Goal: Task Accomplishment & Management: Manage account settings

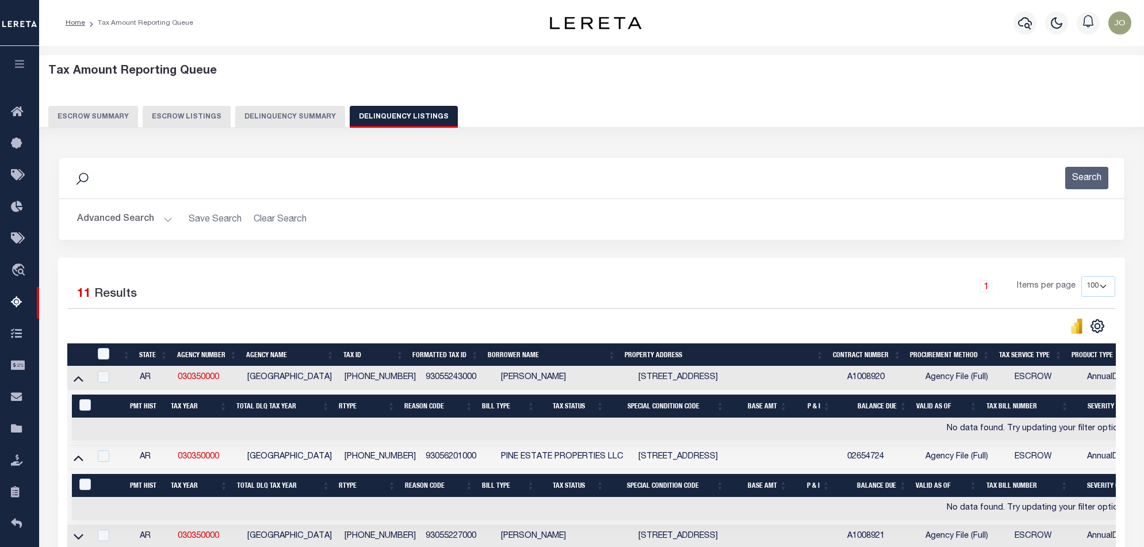
select select "100"
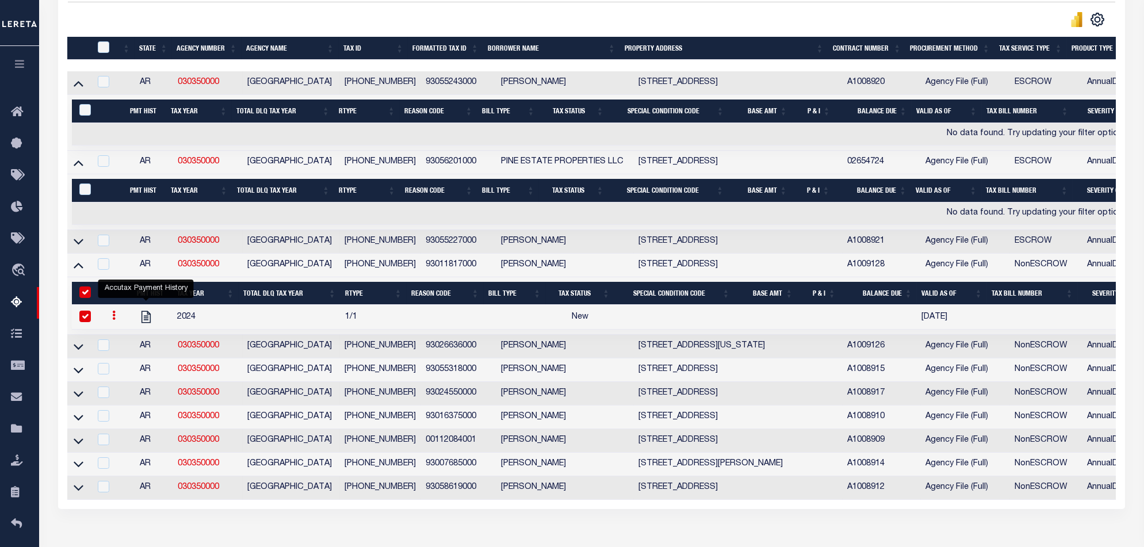
scroll to position [230, 0]
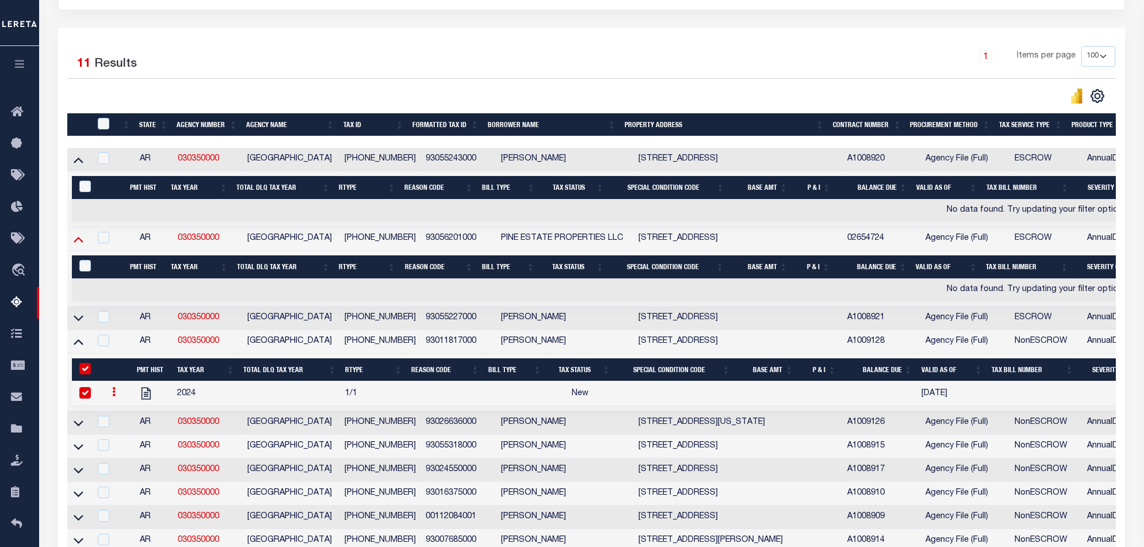
click at [74, 245] on icon at bounding box center [79, 239] width 10 height 12
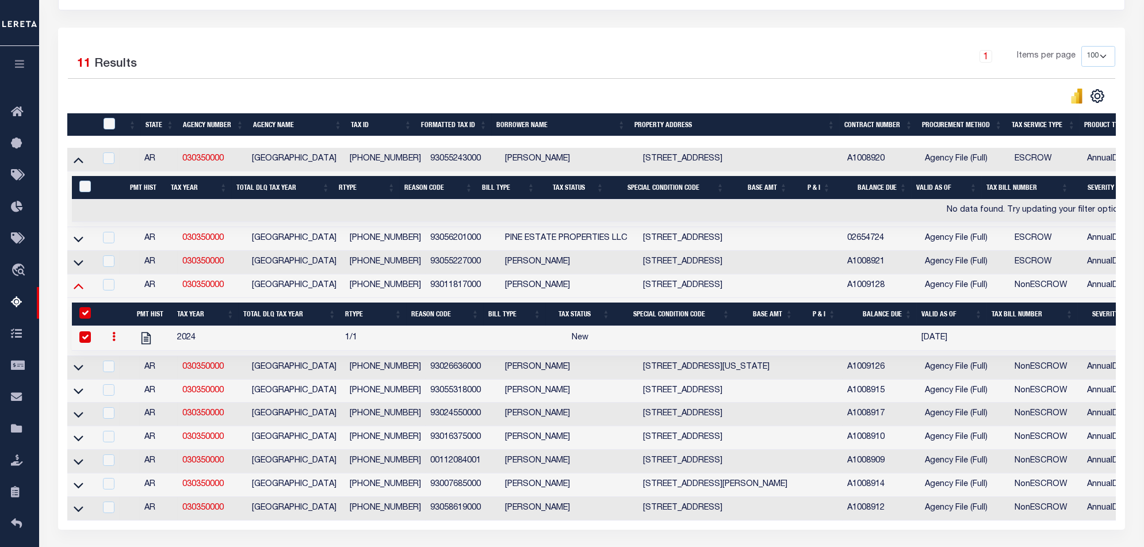
click at [80, 285] on icon at bounding box center [79, 286] width 10 height 12
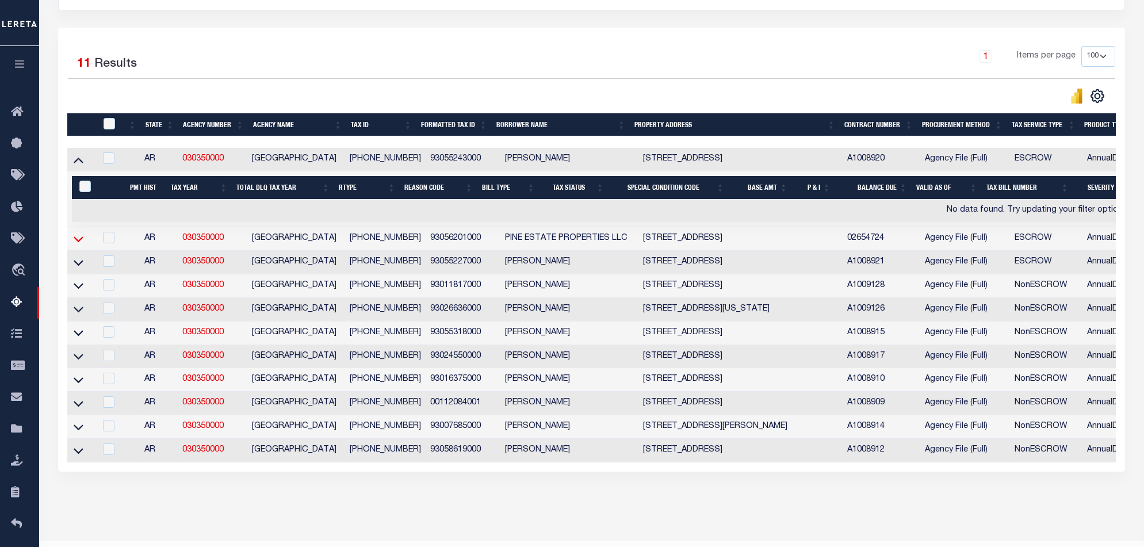
click at [82, 240] on icon at bounding box center [79, 239] width 10 height 6
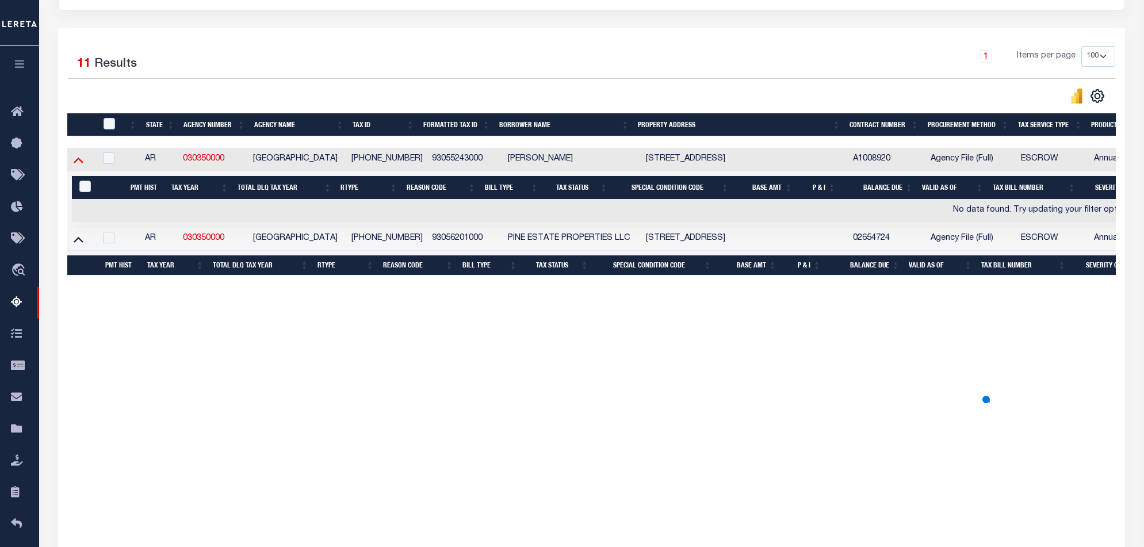
click at [78, 164] on icon at bounding box center [79, 160] width 10 height 12
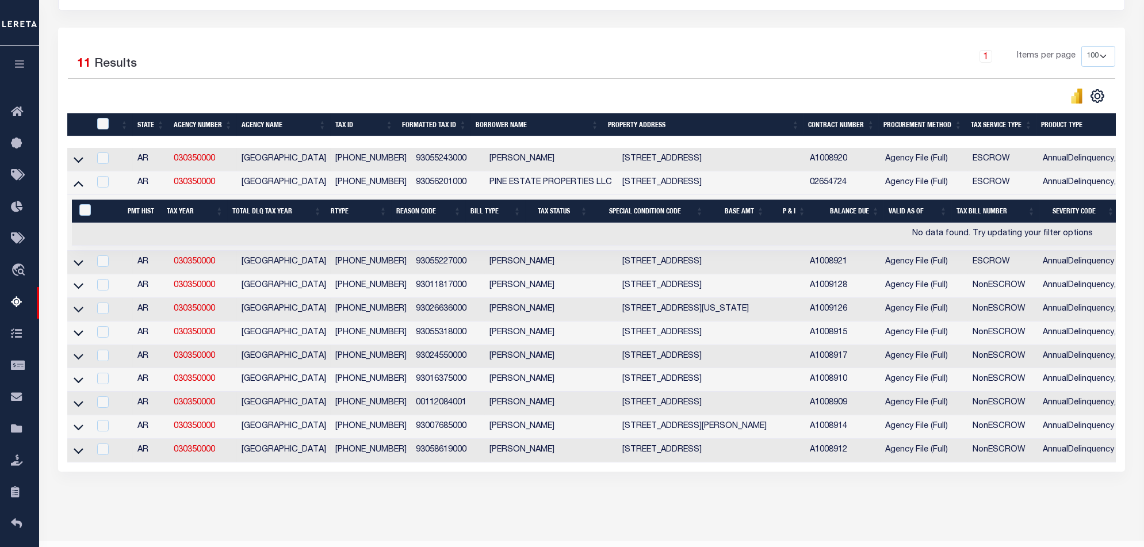
click at [75, 187] on icon at bounding box center [79, 183] width 10 height 12
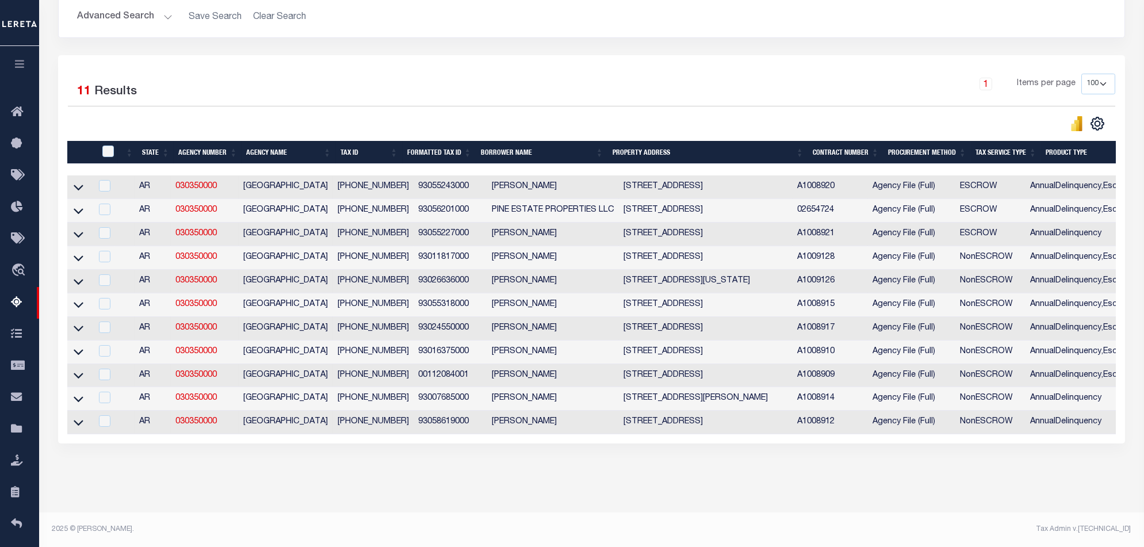
scroll to position [215, 0]
click at [716, 435] on div "Selected 11 Results 1 Items per page 10 25 50 100 500" at bounding box center [591, 249] width 1067 height 388
click at [721, 434] on div "Selected 11 Results 1 Items per page 10 25 50 100 500" at bounding box center [591, 249] width 1067 height 388
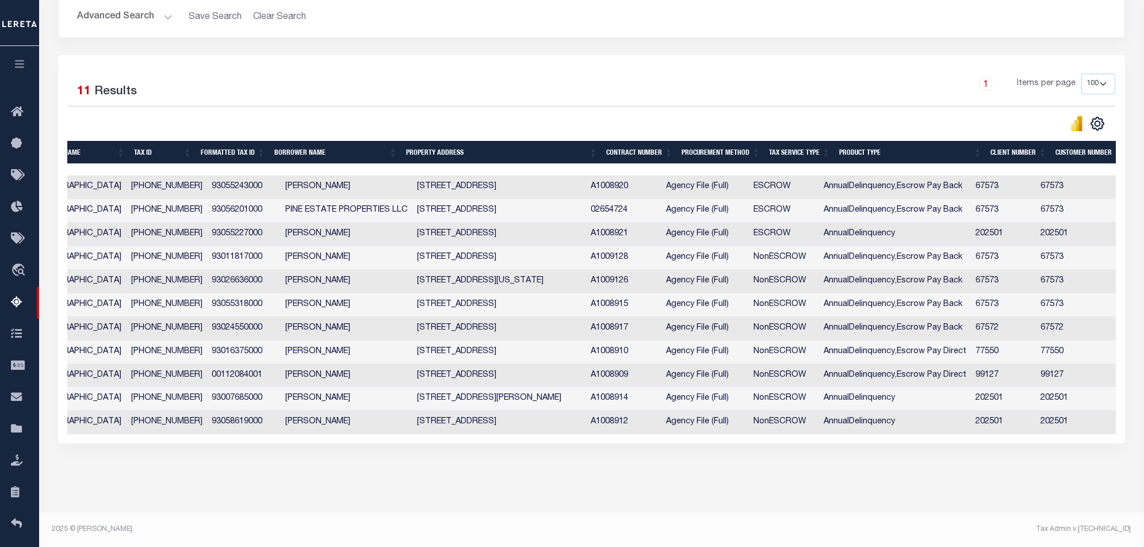
scroll to position [0, 66]
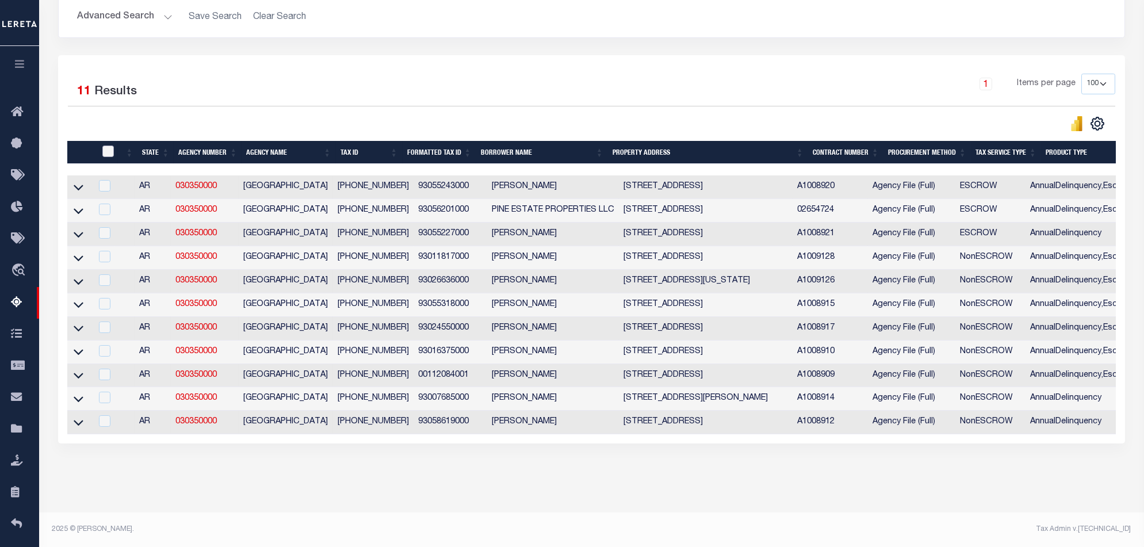
click at [108, 146] on input "checkbox" at bounding box center [108, 152] width 12 height 12
checkbox input "true"
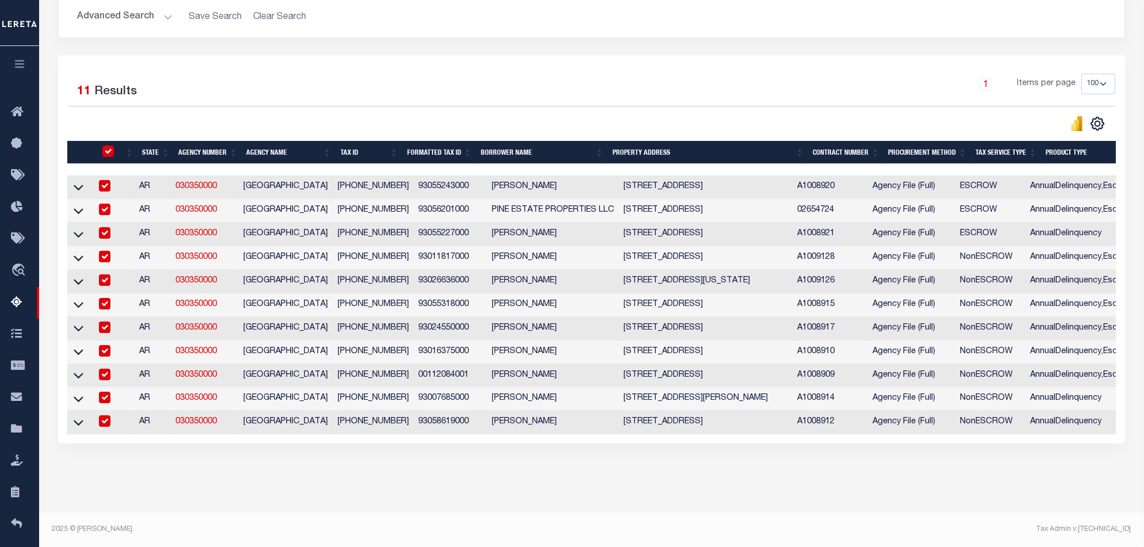
checkbox input "true"
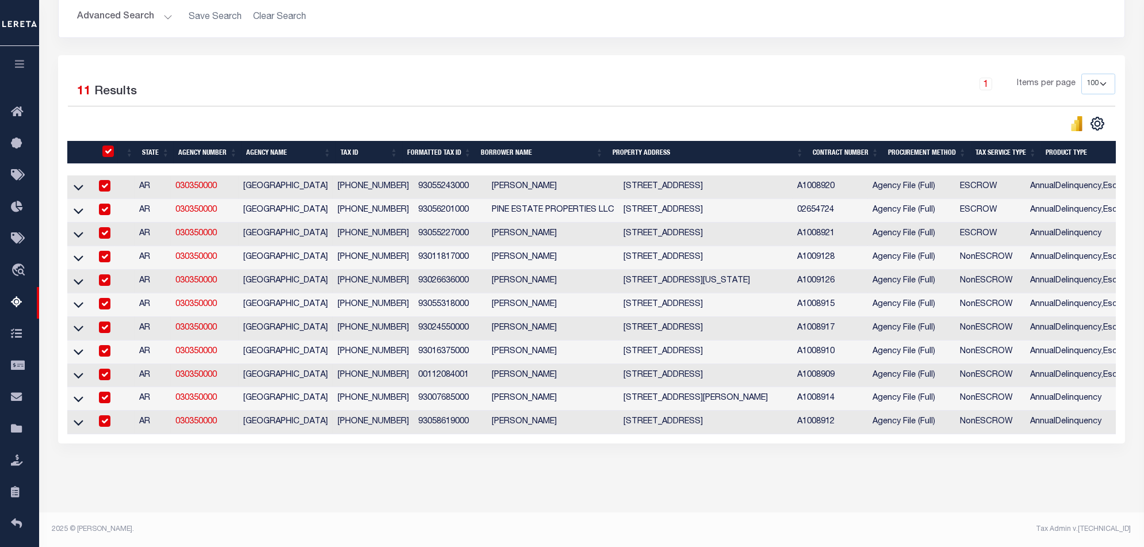
checkbox input "true"
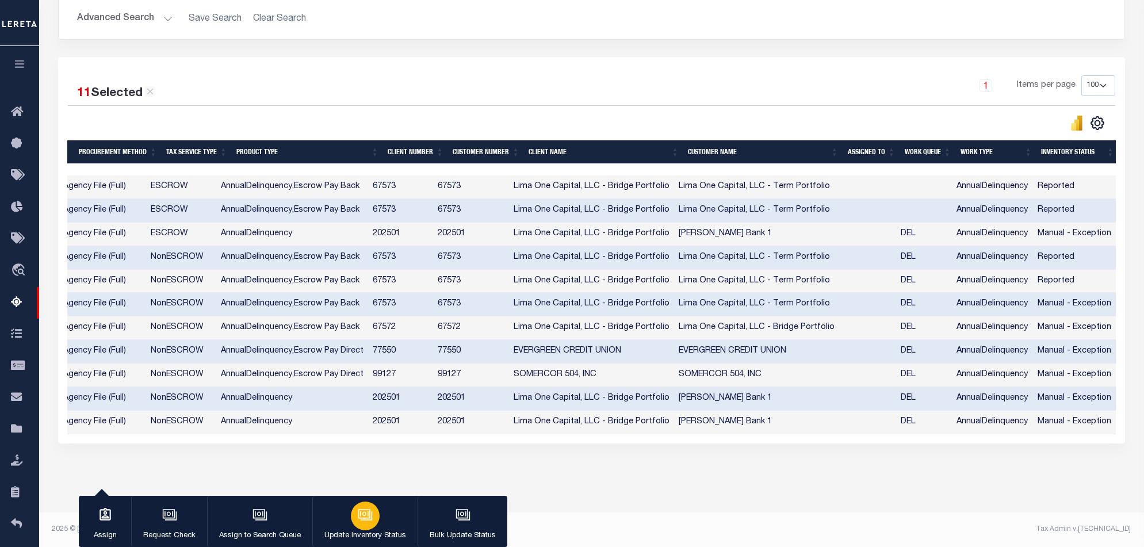
click at [358, 532] on p "Update Inventory Status" at bounding box center [365, 536] width 82 height 12
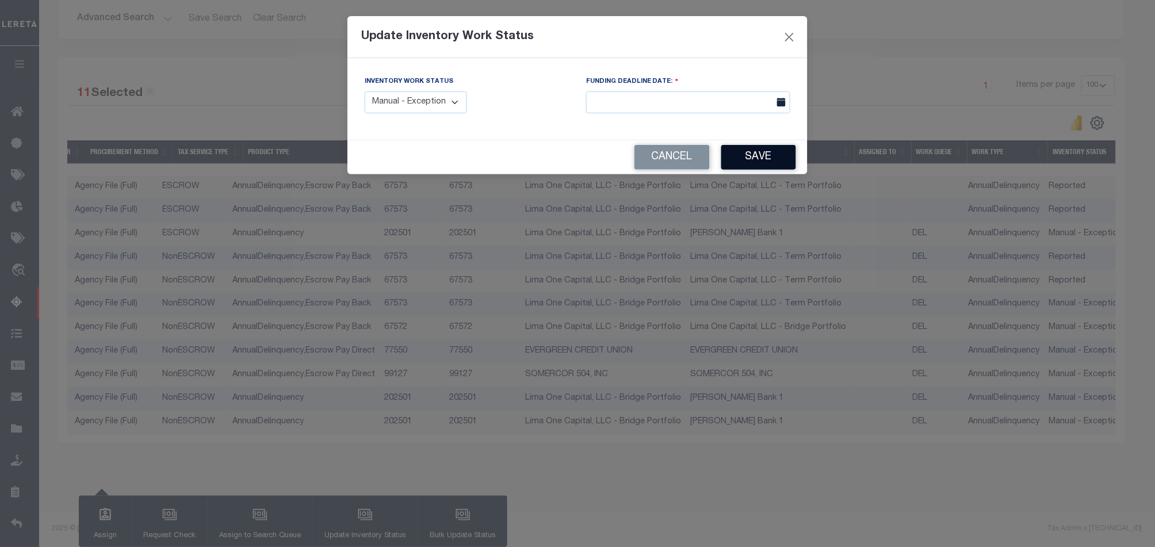
click at [747, 161] on button "Save" at bounding box center [758, 157] width 75 height 25
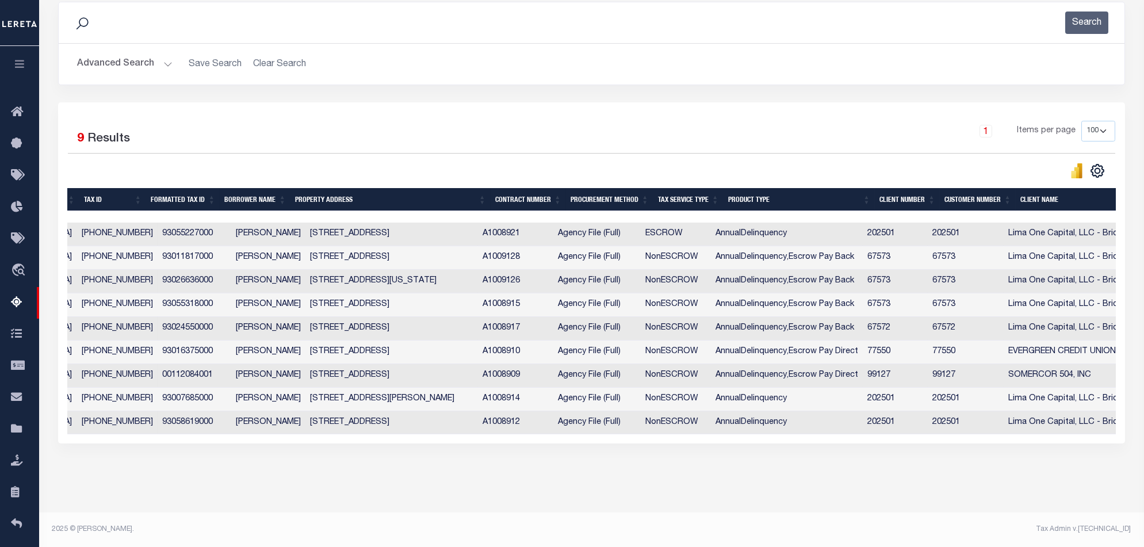
scroll to position [0, 300]
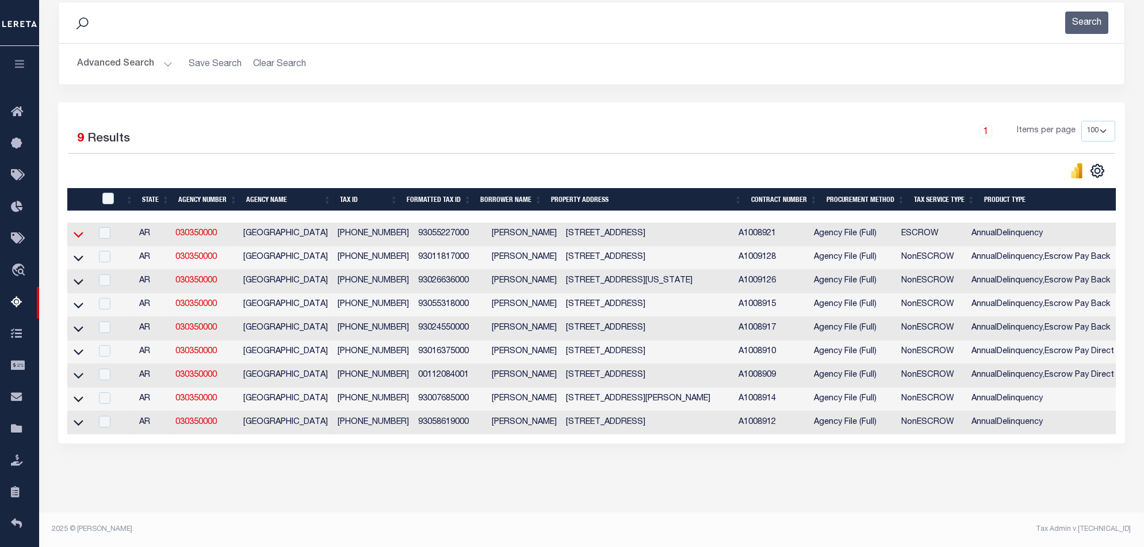
click at [77, 228] on icon at bounding box center [79, 234] width 10 height 12
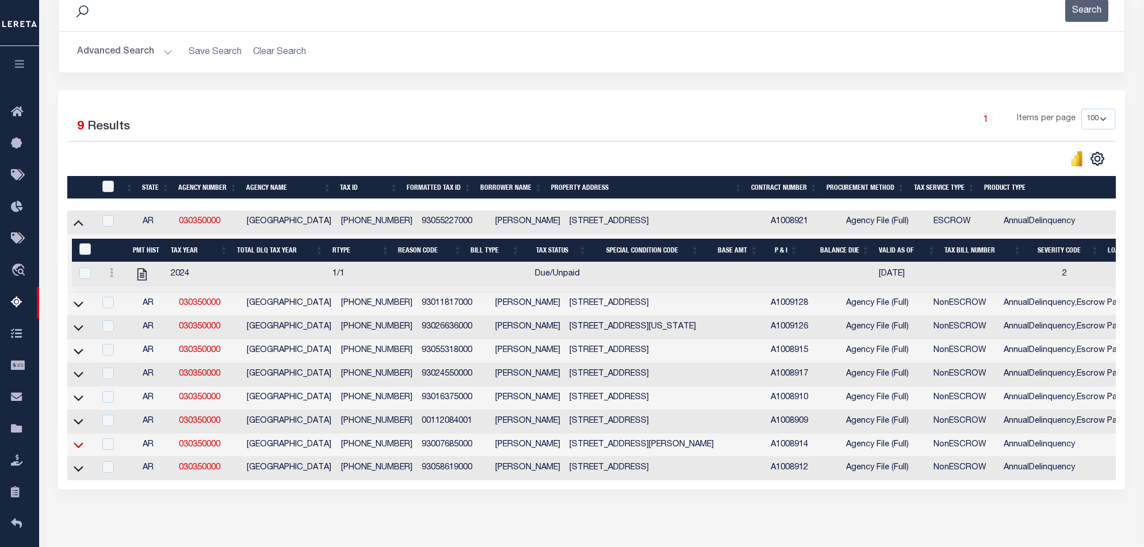
click at [81, 445] on icon at bounding box center [79, 445] width 10 height 12
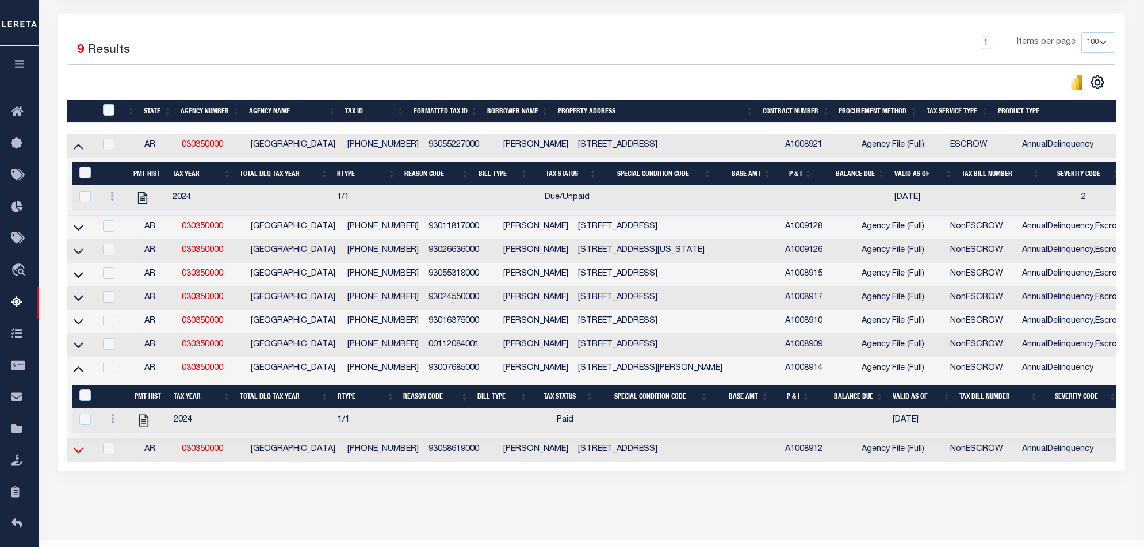
click at [77, 456] on icon at bounding box center [79, 450] width 10 height 12
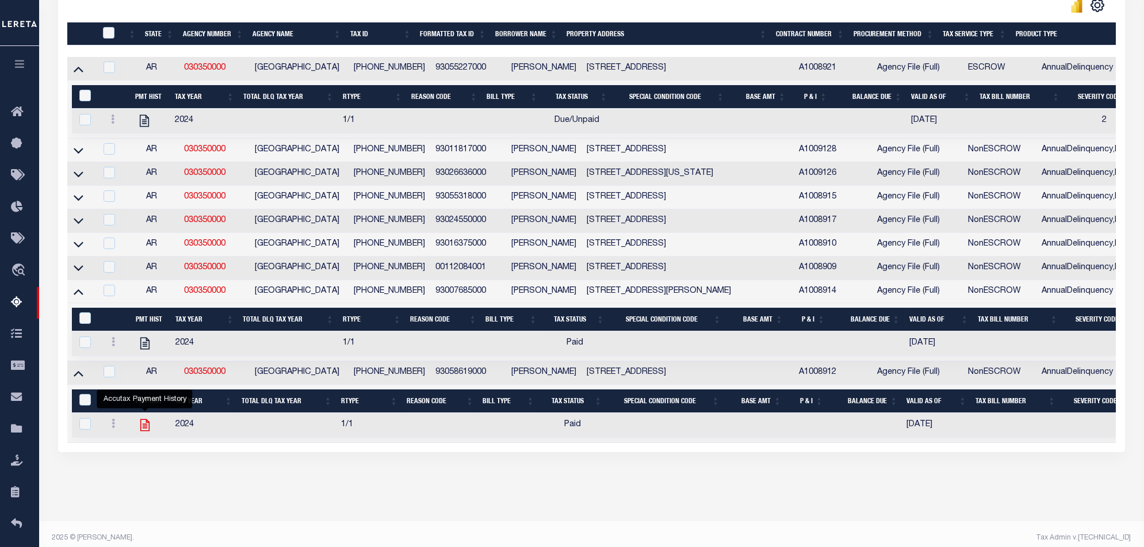
click at [147, 431] on icon "" at bounding box center [144, 425] width 9 height 12
checkbox input "true"
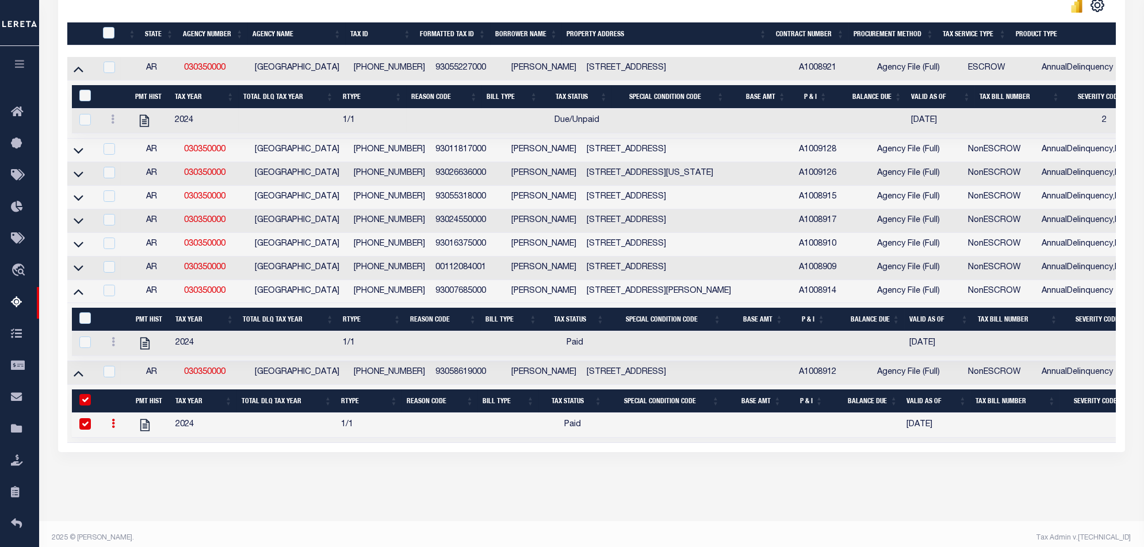
click at [79, 406] on input "&nbsp;" at bounding box center [85, 400] width 12 height 12
checkbox input "false"
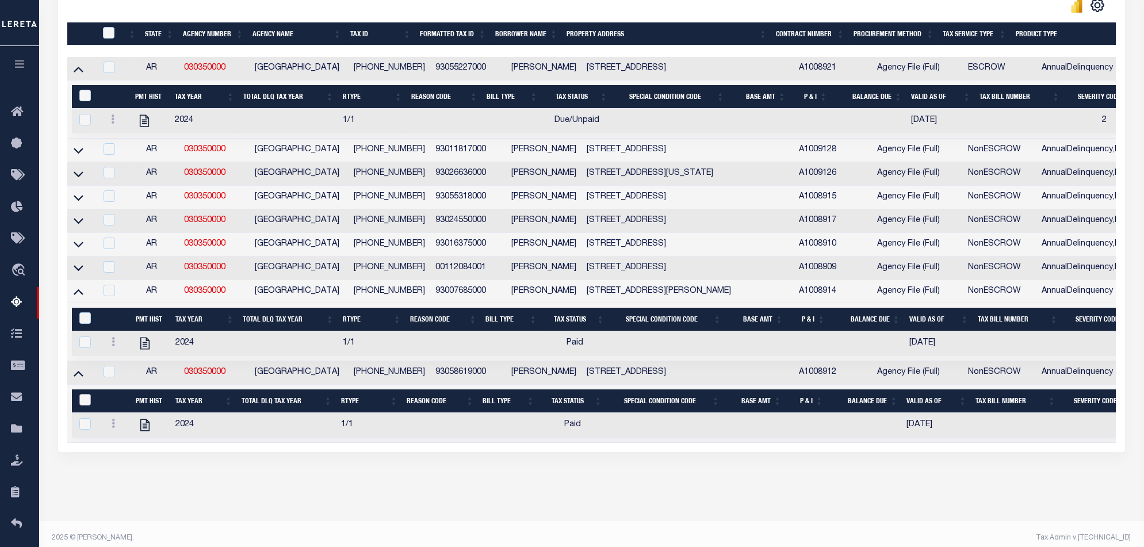
click at [83, 406] on input "&nbsp;" at bounding box center [85, 400] width 12 height 12
checkbox input "true"
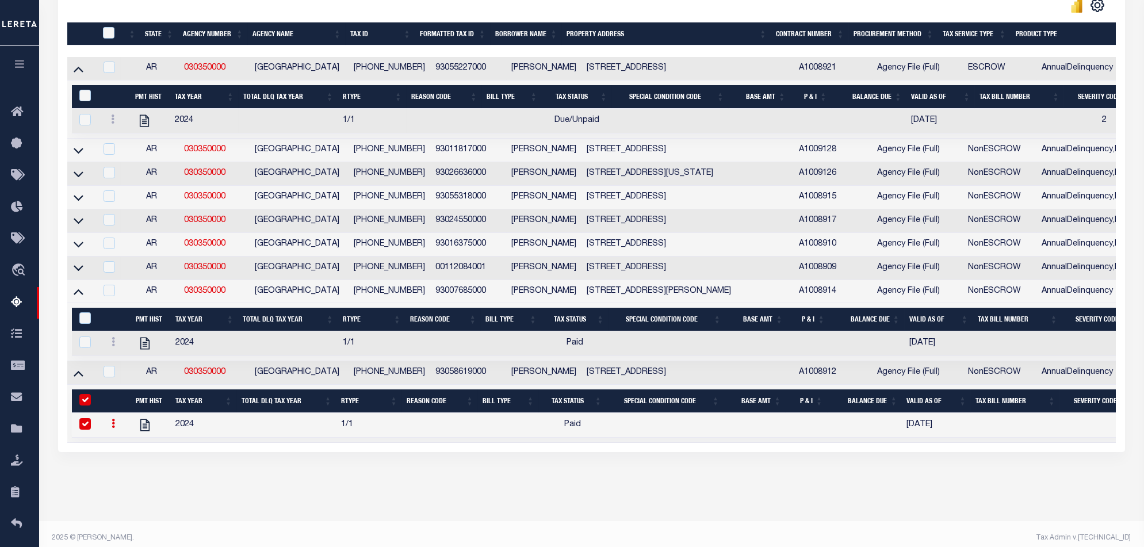
click at [83, 406] on input "&nbsp;" at bounding box center [85, 400] width 12 height 12
checkbox input "false"
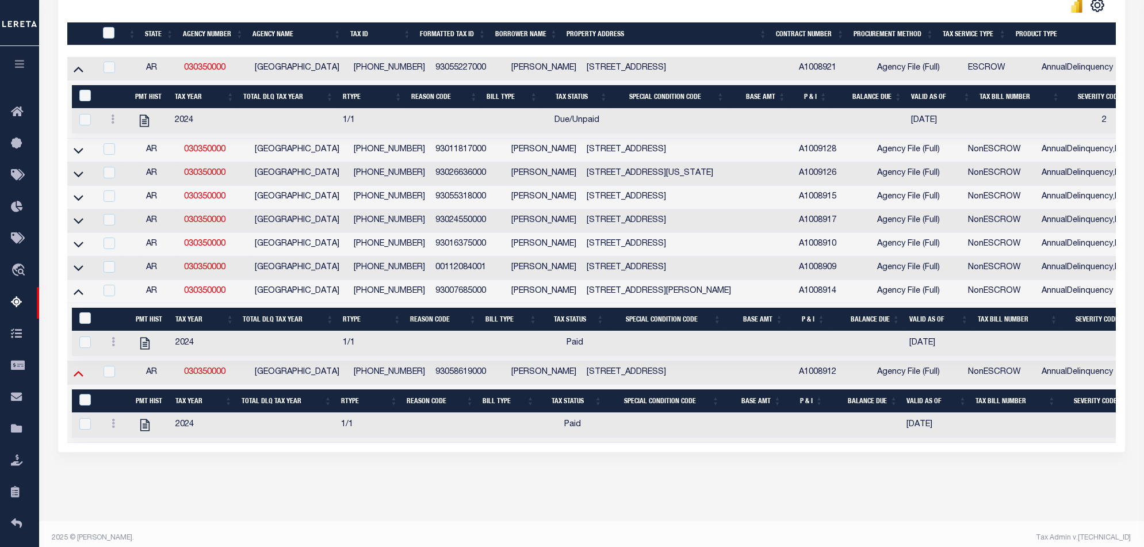
click at [77, 377] on icon at bounding box center [79, 374] width 10 height 6
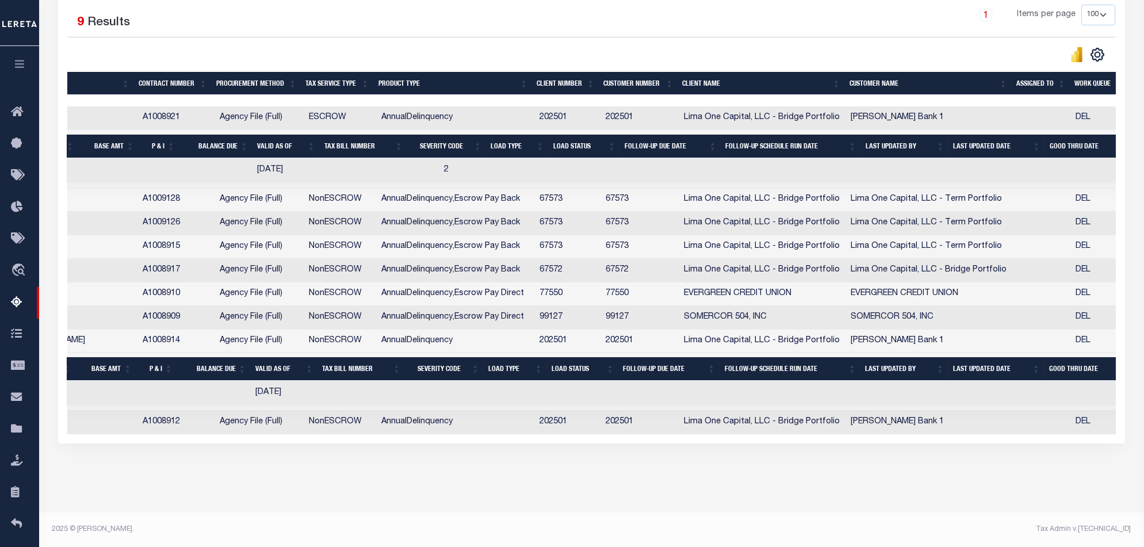
scroll to position [0, 725]
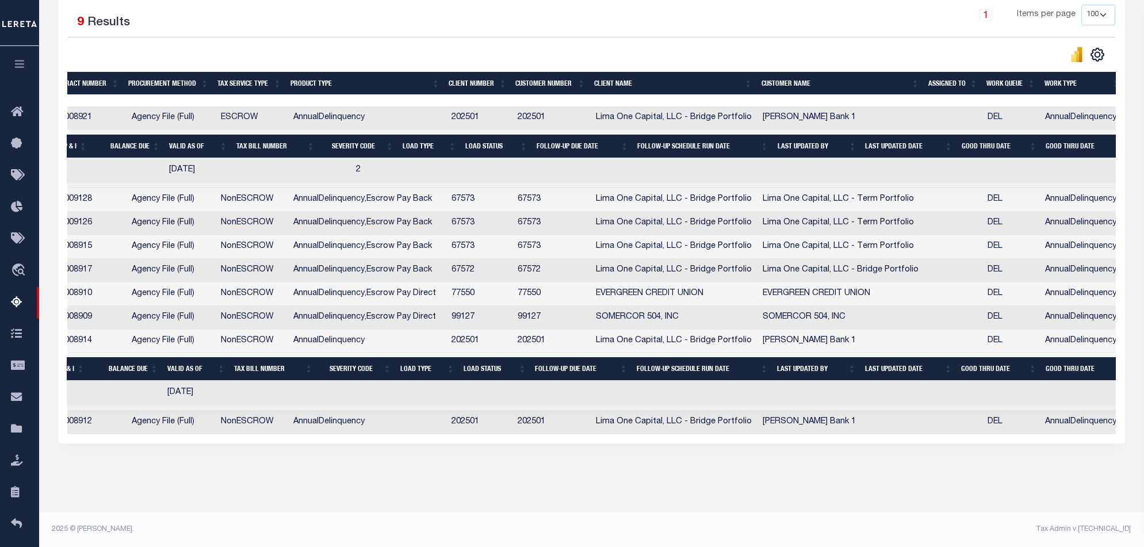
drag, startPoint x: 808, startPoint y: 434, endPoint x: 892, endPoint y: 434, distance: 84.6
click at [892, 434] on div "11 Selected 9 Results 1 Items per page 10 25 50 100 500" at bounding box center [591, 214] width 1067 height 457
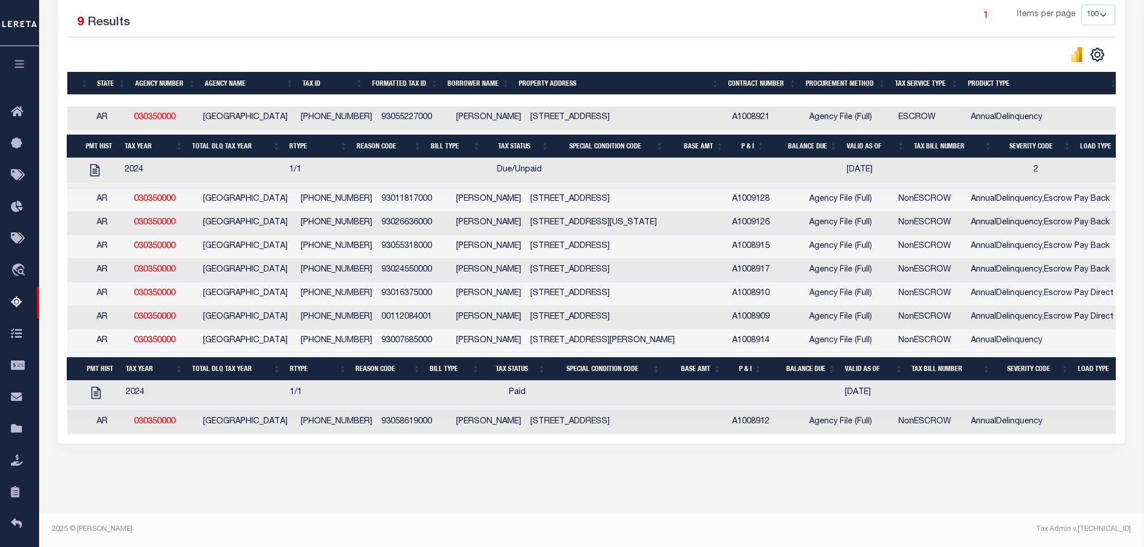
scroll to position [0, 0]
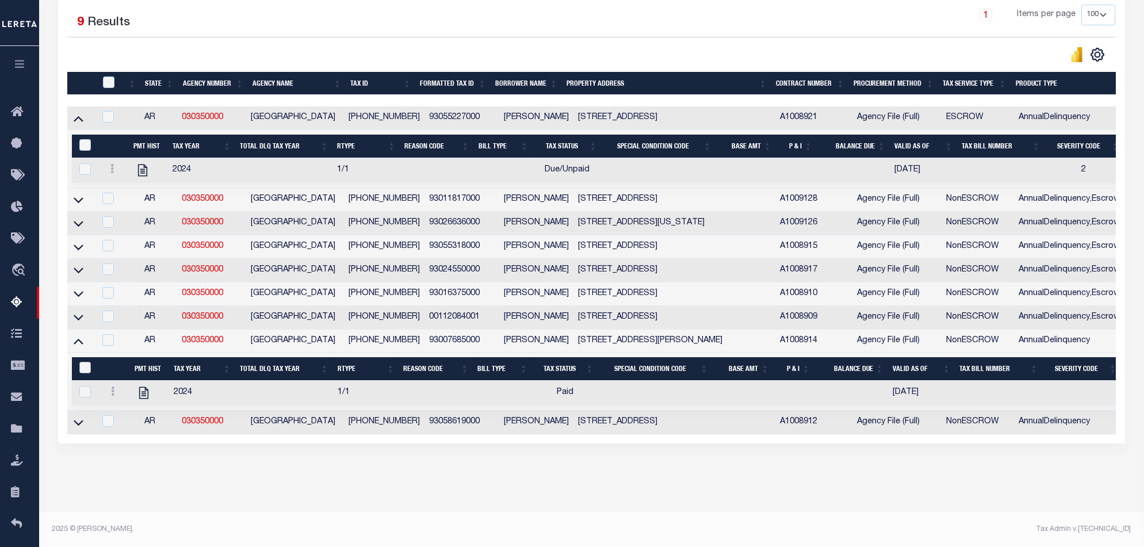
click at [82, 362] on input "&nbsp;" at bounding box center [85, 368] width 12 height 12
checkbox input "true"
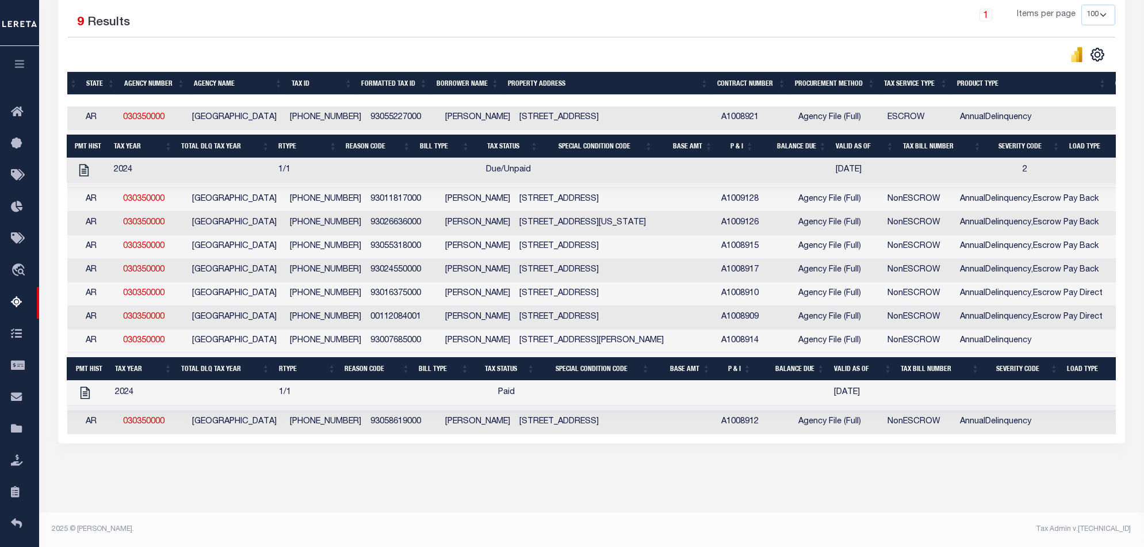
scroll to position [0, 437]
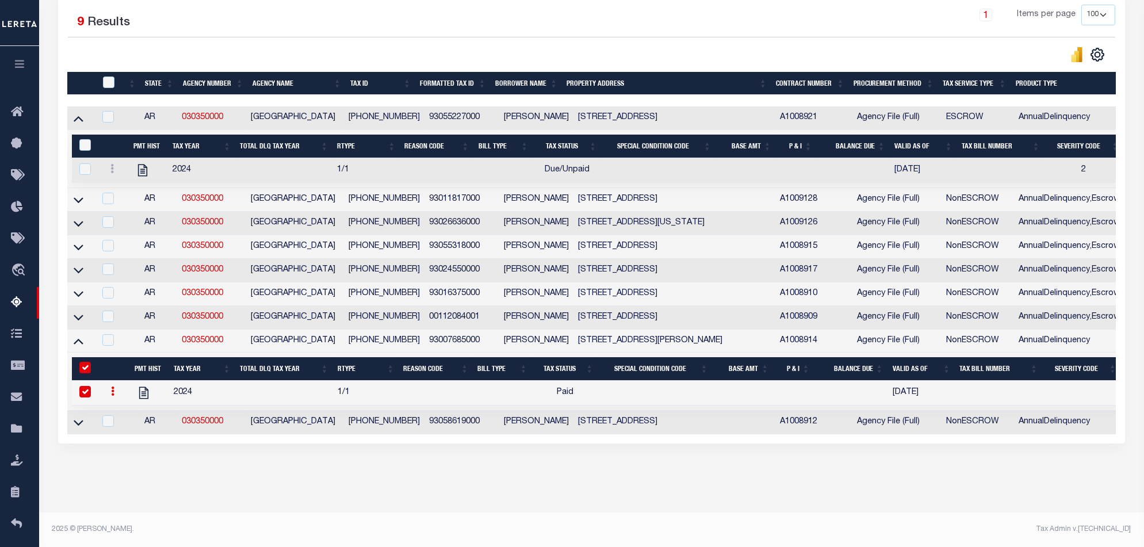
click at [82, 387] on input "checkbox" at bounding box center [85, 392] width 12 height 12
checkbox input "false"
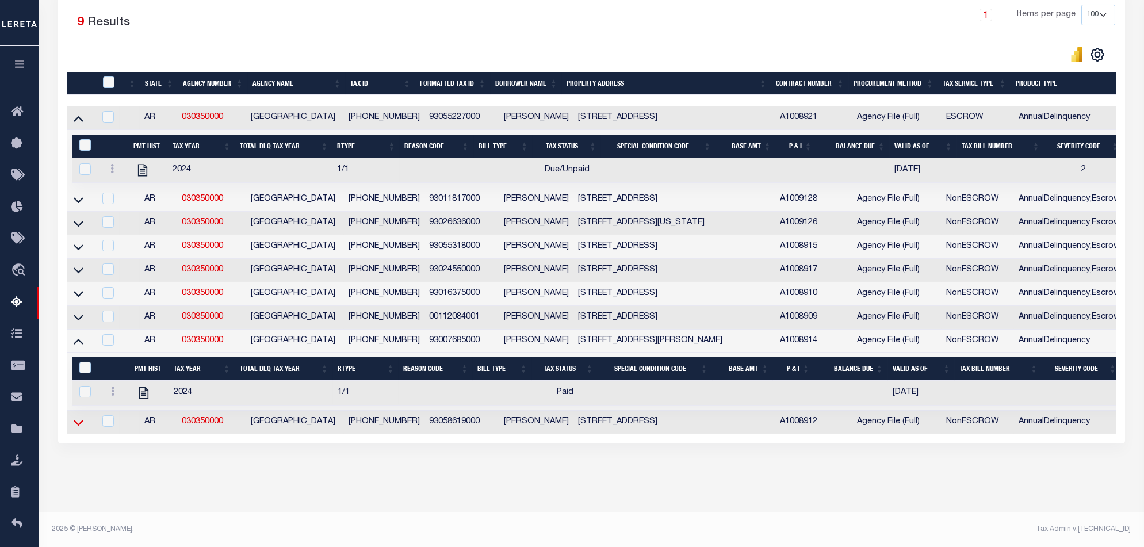
click at [78, 417] on icon at bounding box center [79, 423] width 10 height 12
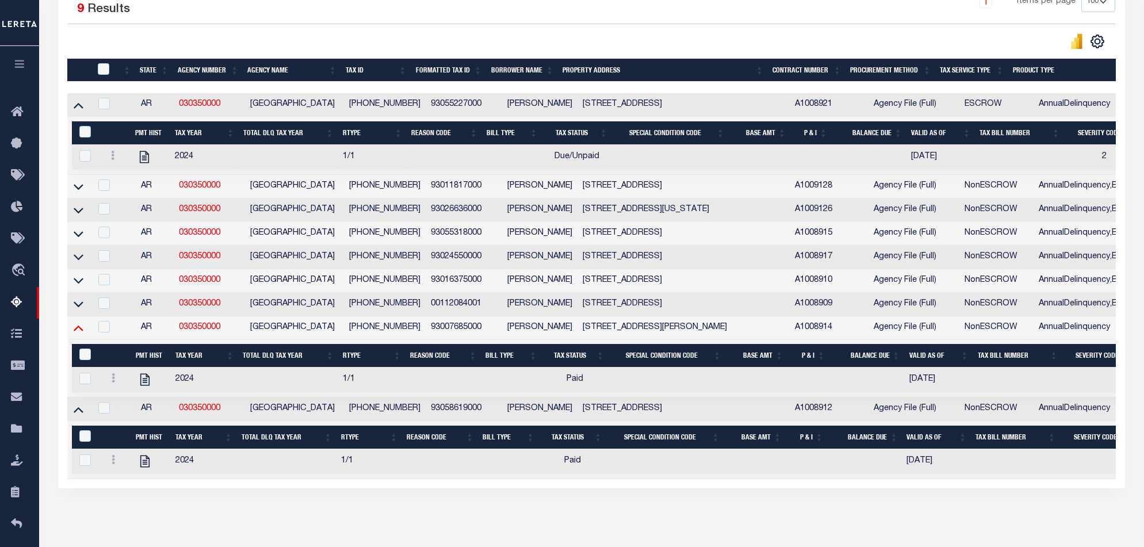
click at [82, 333] on icon at bounding box center [79, 328] width 10 height 12
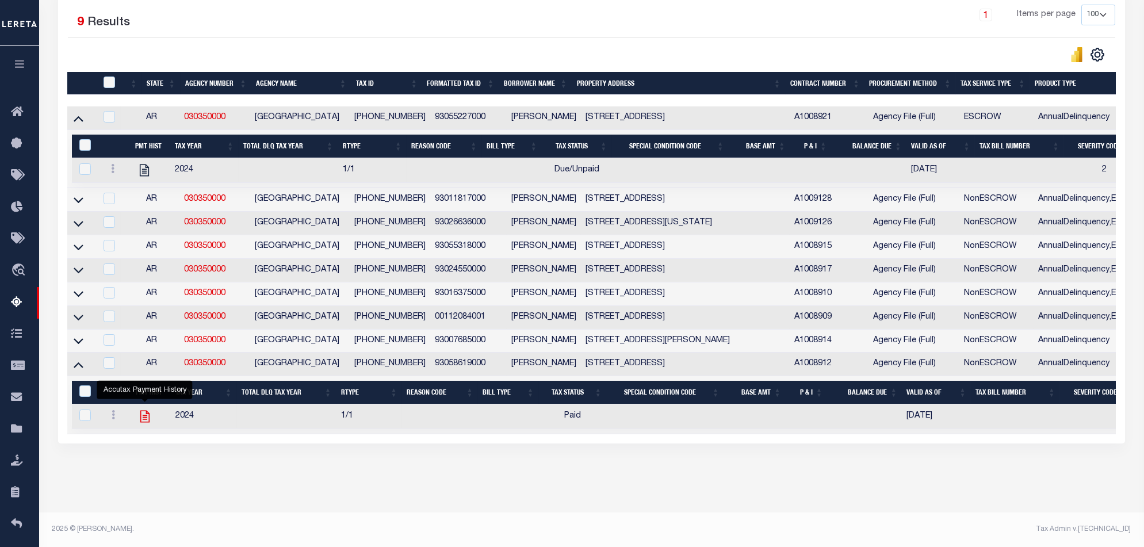
click at [139, 411] on icon "" at bounding box center [144, 416] width 15 height 15
checkbox input "true"
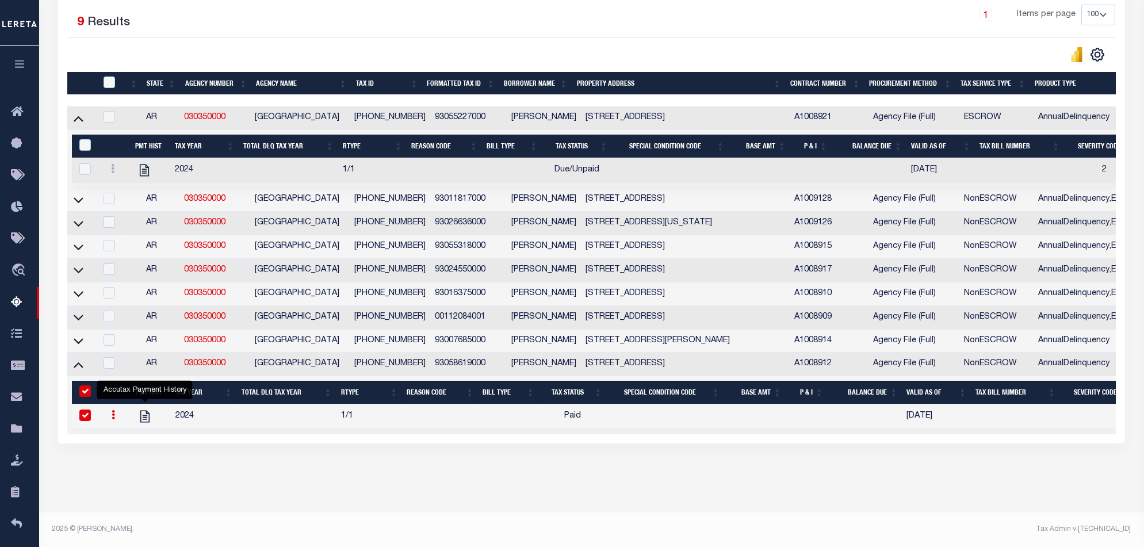
click at [85, 381] on th "&nbsp;" at bounding box center [87, 393] width 30 height 24
click at [86, 404] on td at bounding box center [87, 416] width 30 height 25
checkbox input "false"
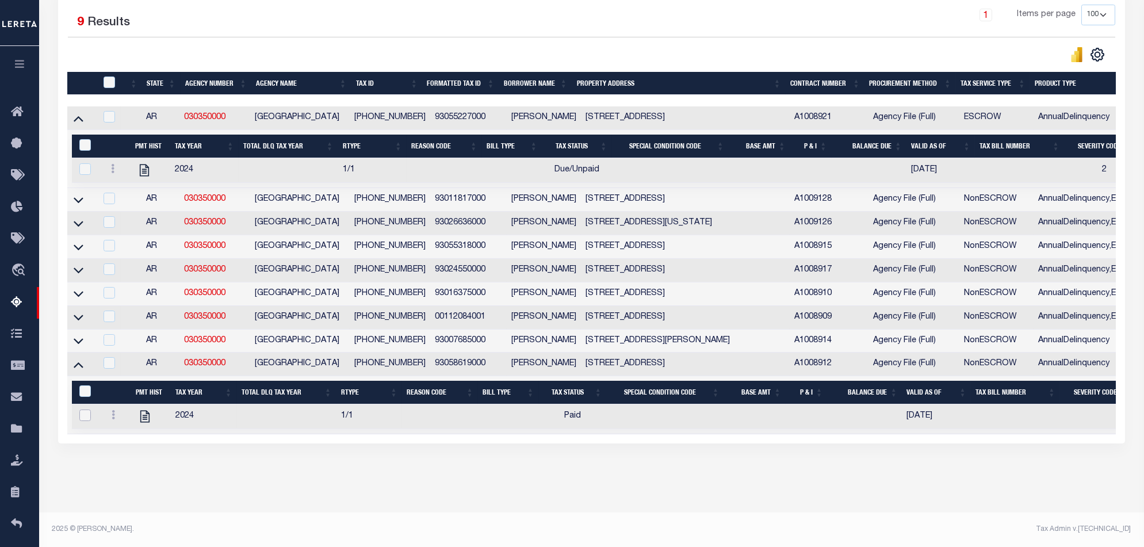
click at [85, 410] on input "checkbox" at bounding box center [85, 416] width 12 height 12
checkbox input "true"
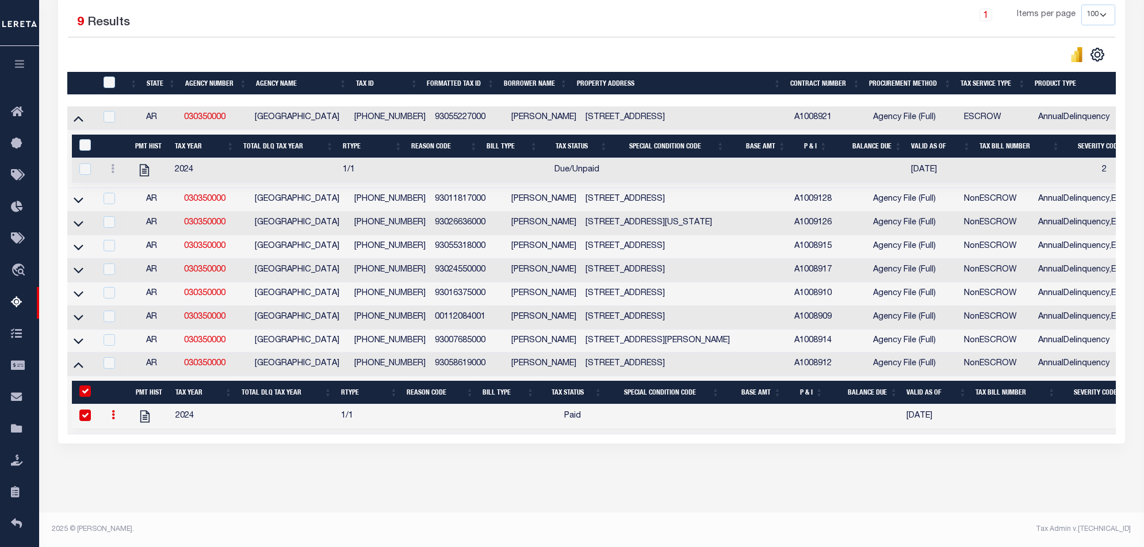
click at [87, 385] on input "&nbsp;" at bounding box center [85, 391] width 12 height 12
checkbox input "false"
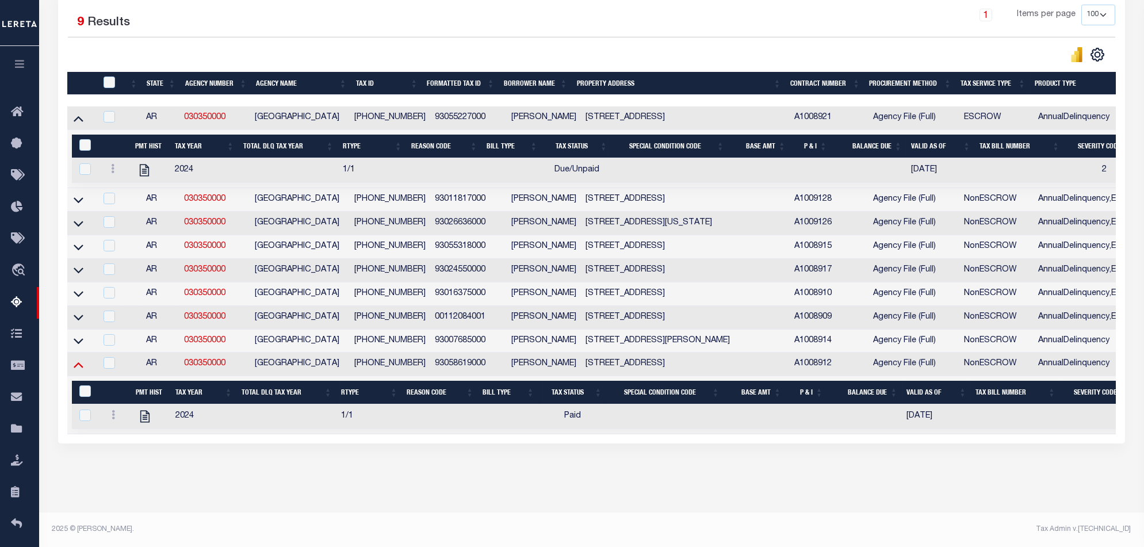
click at [81, 362] on icon at bounding box center [79, 364] width 10 height 12
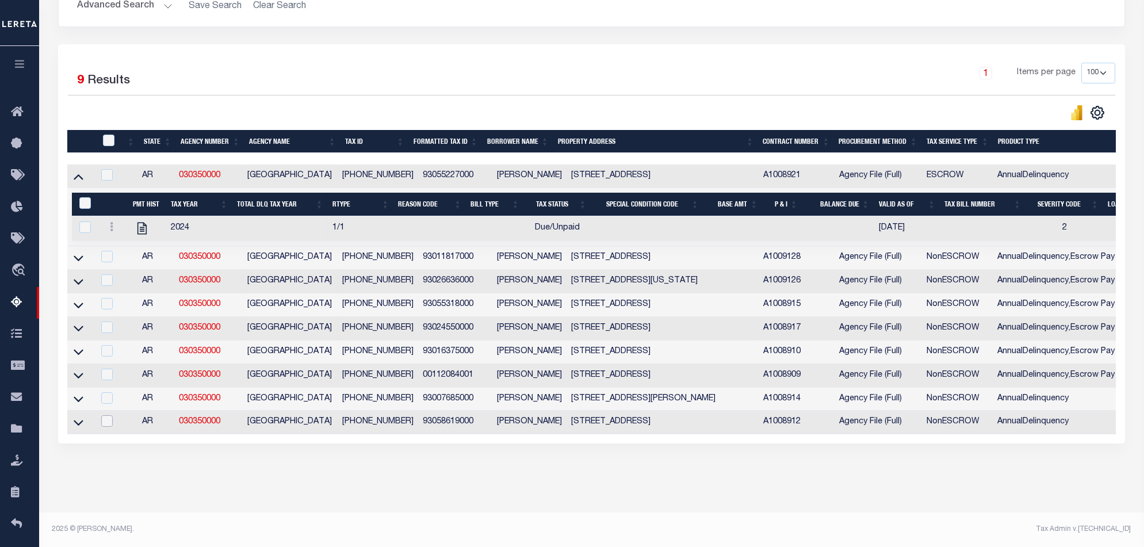
click at [108, 416] on input "checkbox" at bounding box center [107, 421] width 12 height 12
checkbox input "true"
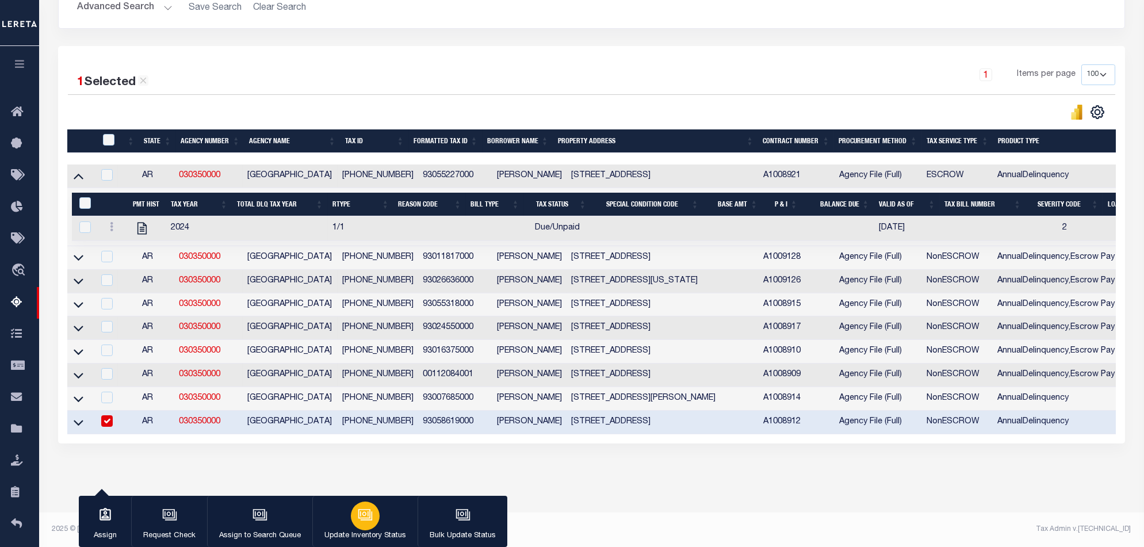
click at [380, 518] on button "Update Inventory Status" at bounding box center [364, 522] width 105 height 52
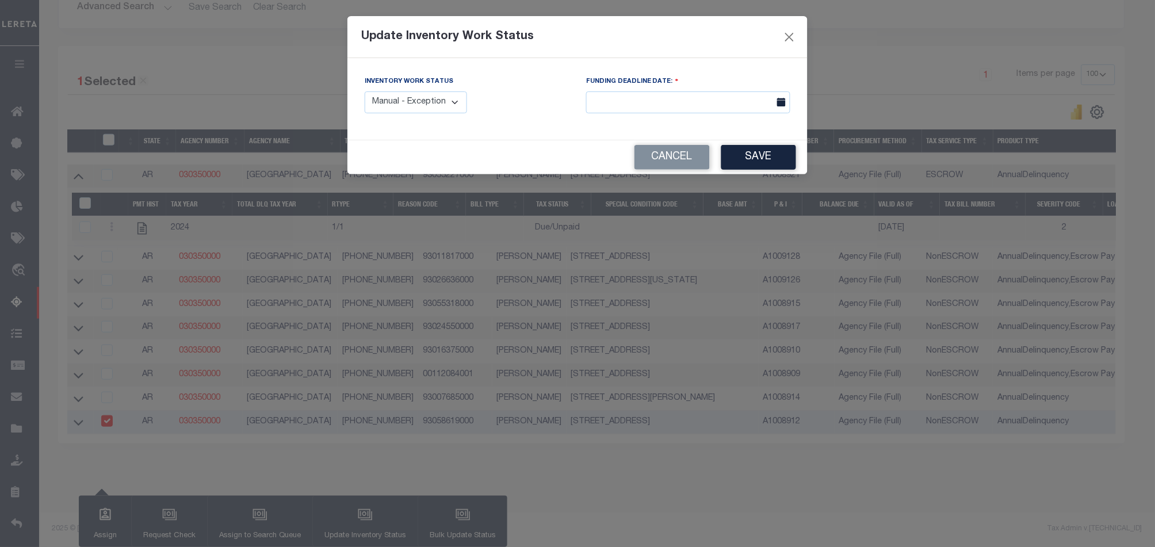
click at [425, 108] on select "Manual - Exception Pended - Awaiting Search Late Add Exception Completed" at bounding box center [416, 102] width 102 height 22
select select "4"
click at [365, 91] on select "Manual - Exception Pended - Awaiting Search Late Add Exception Completed" at bounding box center [416, 102] width 102 height 22
click at [691, 105] on input "text" at bounding box center [688, 102] width 204 height 22
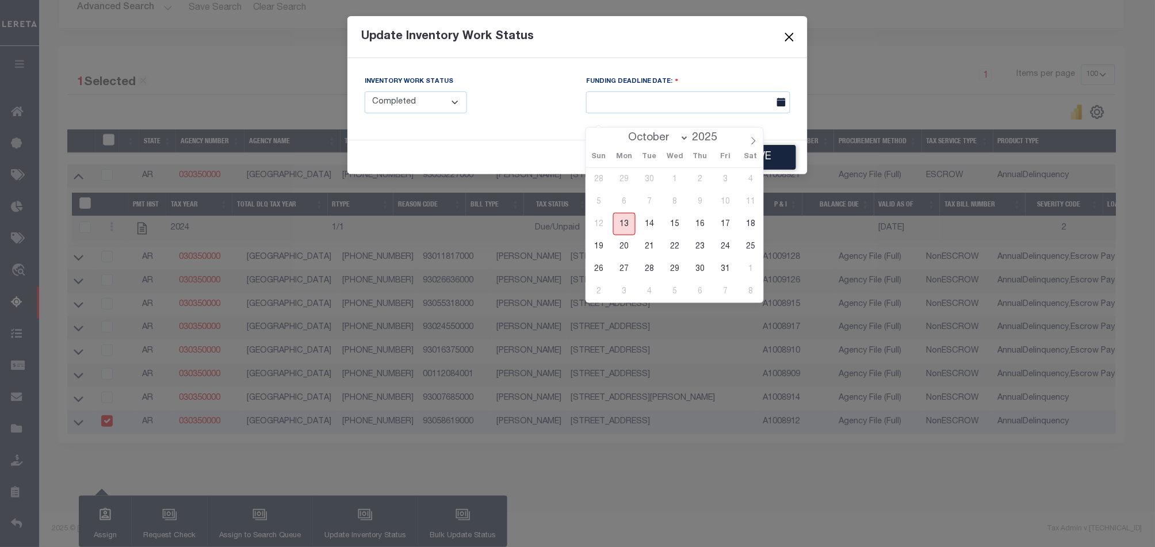
click at [624, 213] on span "13" at bounding box center [624, 224] width 22 height 22
type input "[DATE]"
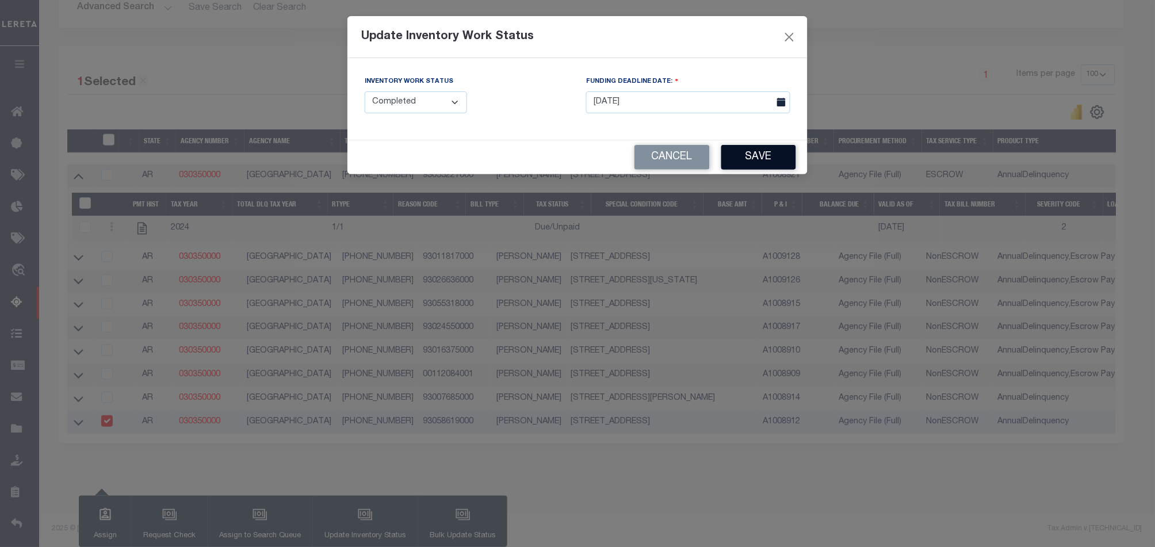
click at [774, 157] on button "Save" at bounding box center [758, 157] width 75 height 25
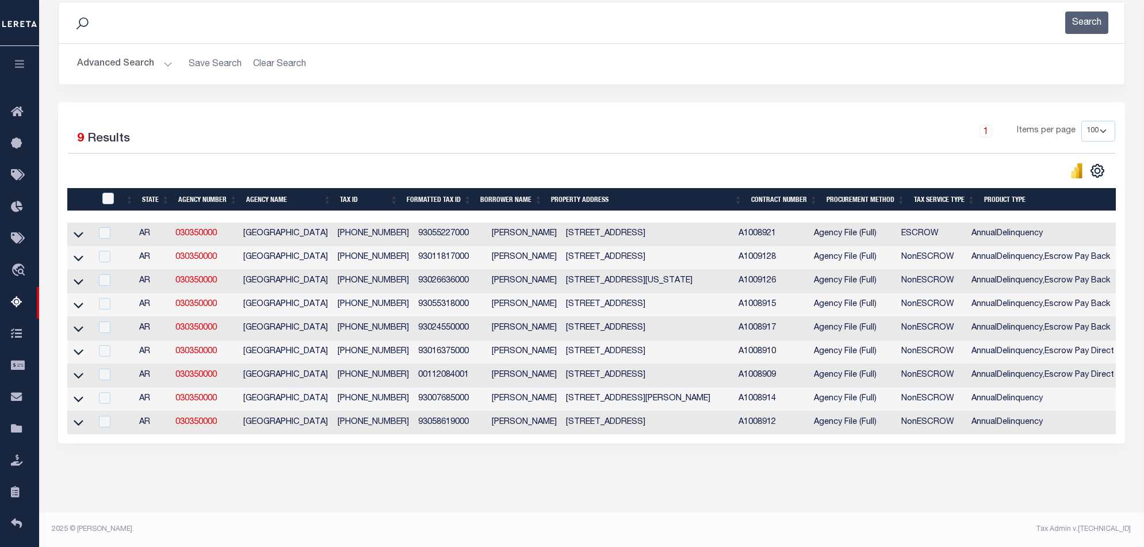
click at [725, 494] on div "Tax Amount Reporting Queue Escrow Summary Escrow Listings In" at bounding box center [592, 207] width 1098 height 610
click at [761, 437] on div "1 Selected 9 Results 1 Items per page 10 25 50 100 500" at bounding box center [591, 272] width 1067 height 341
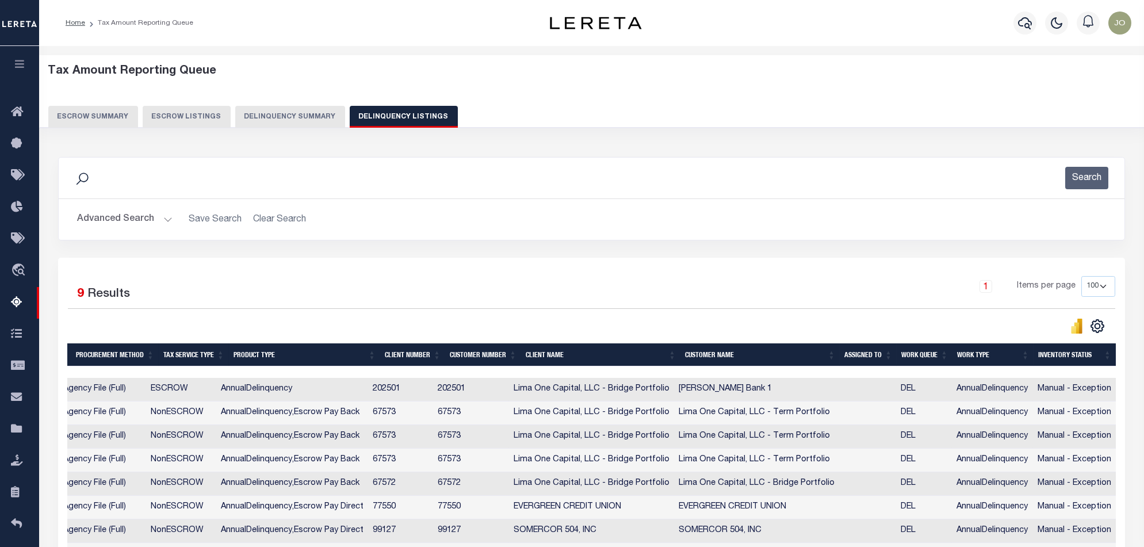
click at [305, 116] on button "Delinquency Summary" at bounding box center [290, 117] width 110 height 22
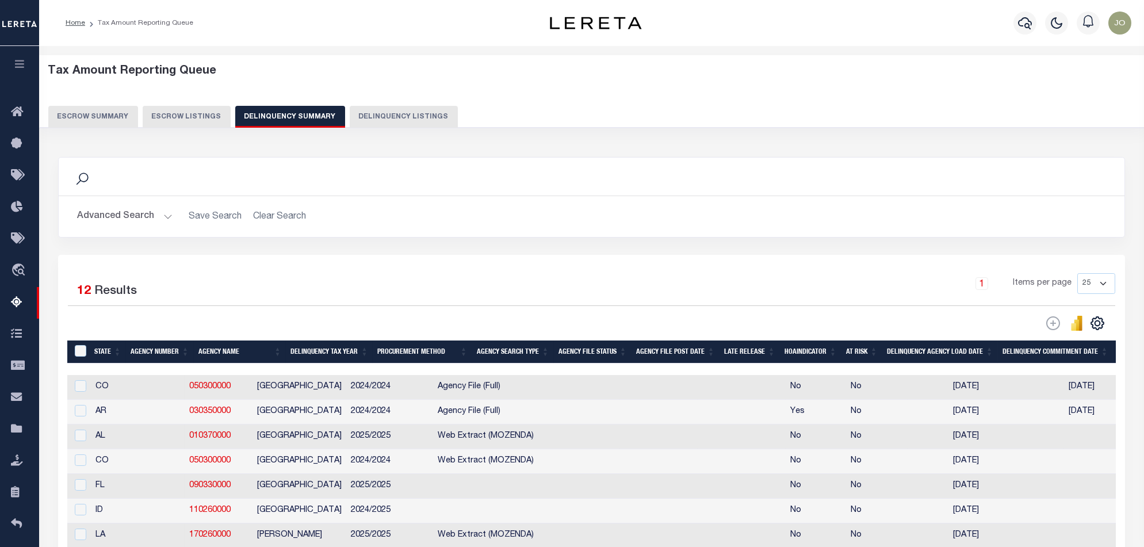
scroll to position [0, 0]
click at [75, 417] on input "checkbox" at bounding box center [81, 411] width 12 height 12
checkbox input "true"
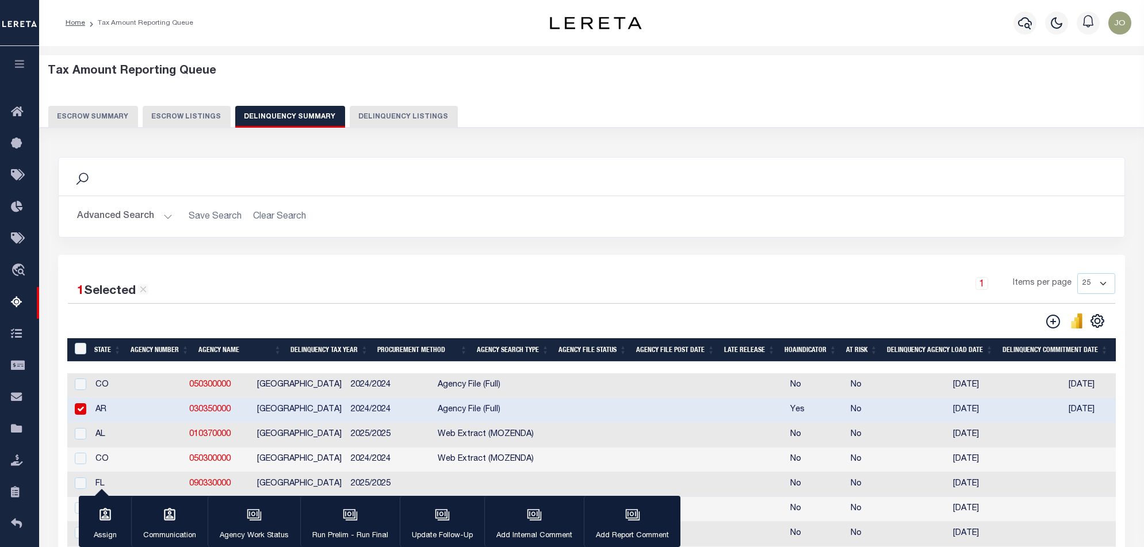
scroll to position [153, 0]
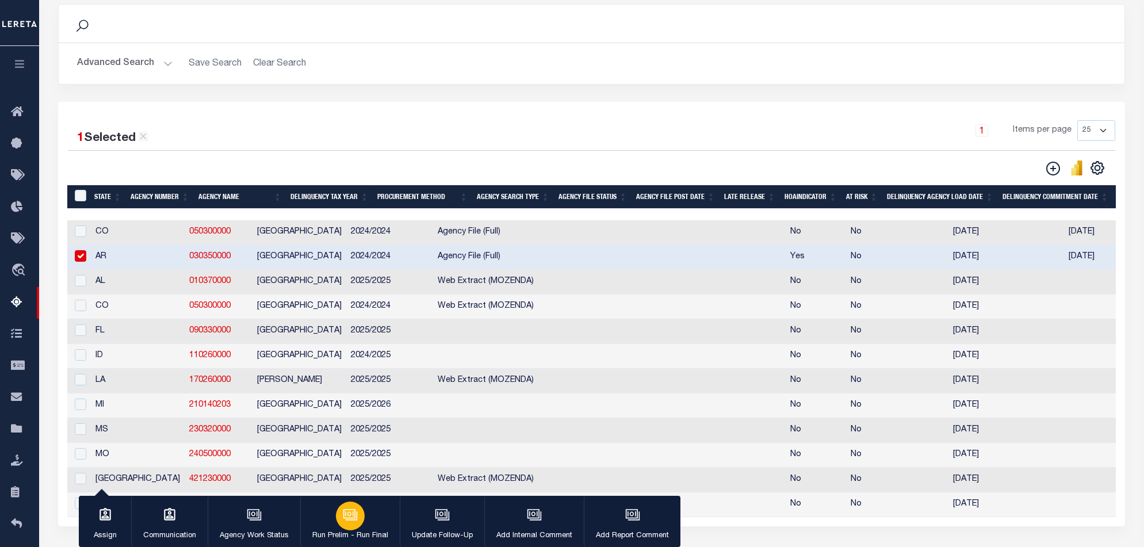
click at [352, 514] on icon "button" at bounding box center [349, 513] width 9 height 5
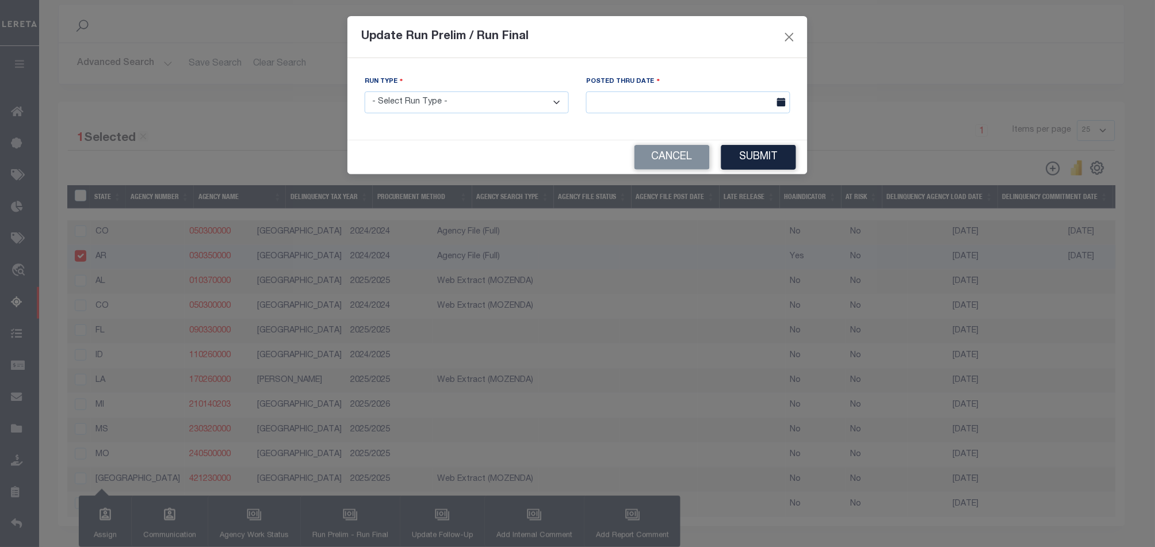
click at [453, 112] on select "- Select Run Type - Prelim Run Final Run" at bounding box center [467, 102] width 204 height 22
select select "F"
click at [365, 91] on select "- Select Run Type - Prelim Run Final Run" at bounding box center [467, 102] width 204 height 22
click at [694, 100] on input "text" at bounding box center [688, 102] width 204 height 22
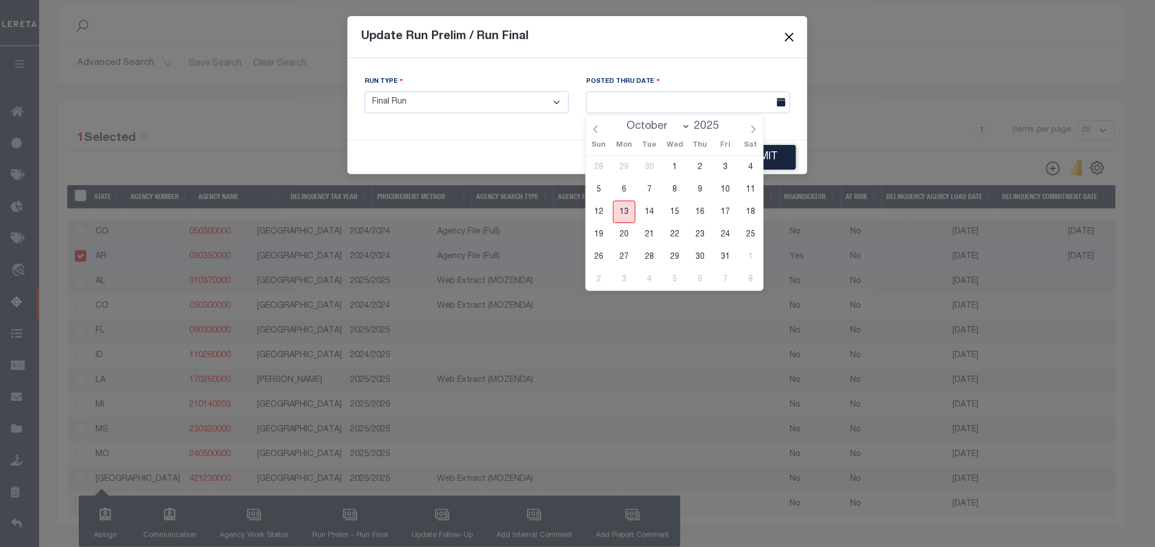
click at [630, 203] on span "13" at bounding box center [624, 212] width 22 height 22
type input "[DATE]"
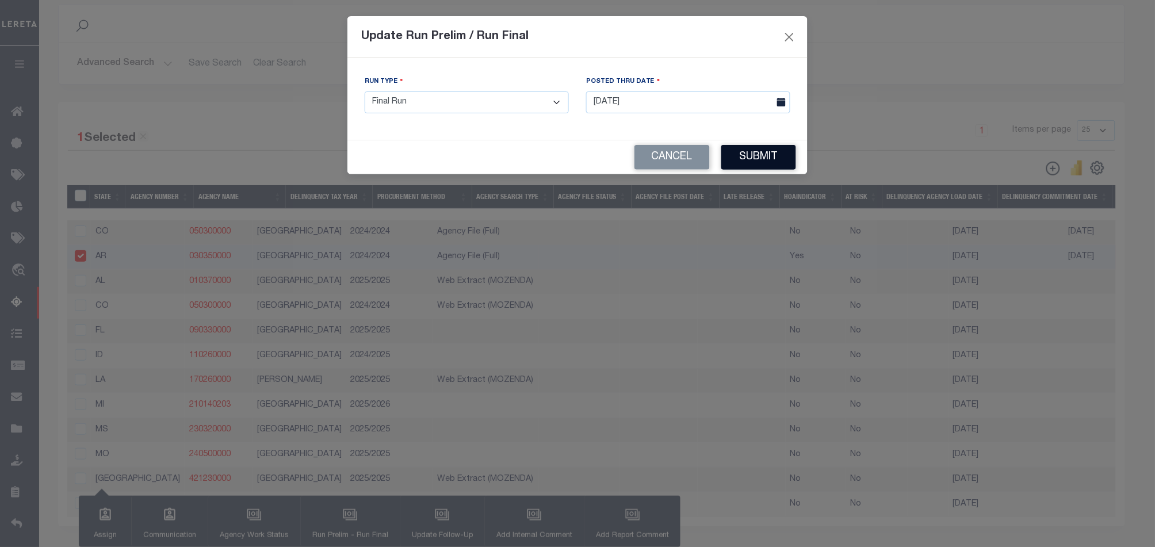
click at [744, 152] on button "Submit" at bounding box center [758, 157] width 75 height 25
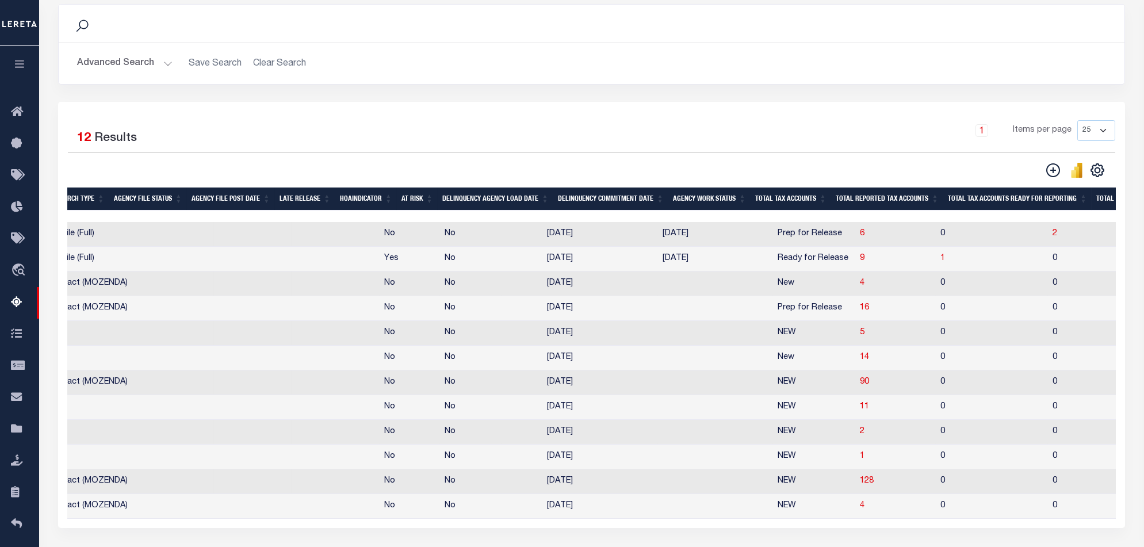
scroll to position [0, 444]
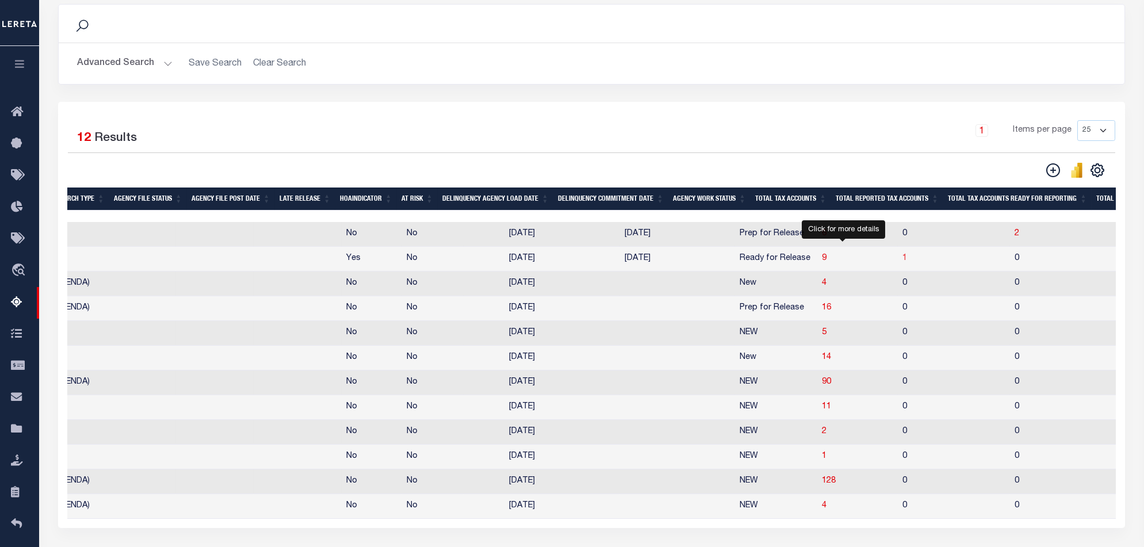
click at [903, 262] on span "1" at bounding box center [905, 258] width 5 height 8
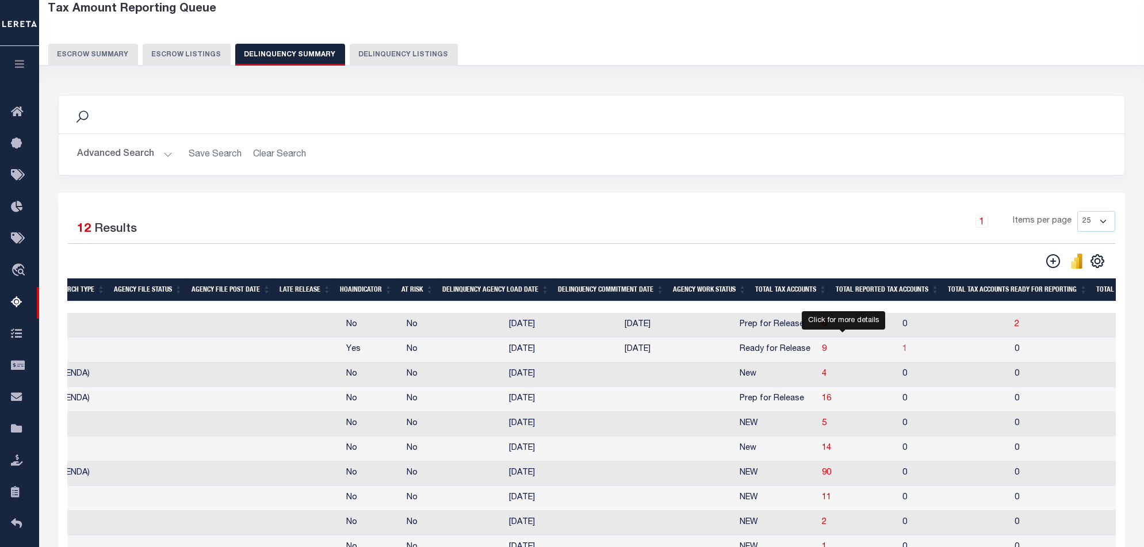
select select "100"
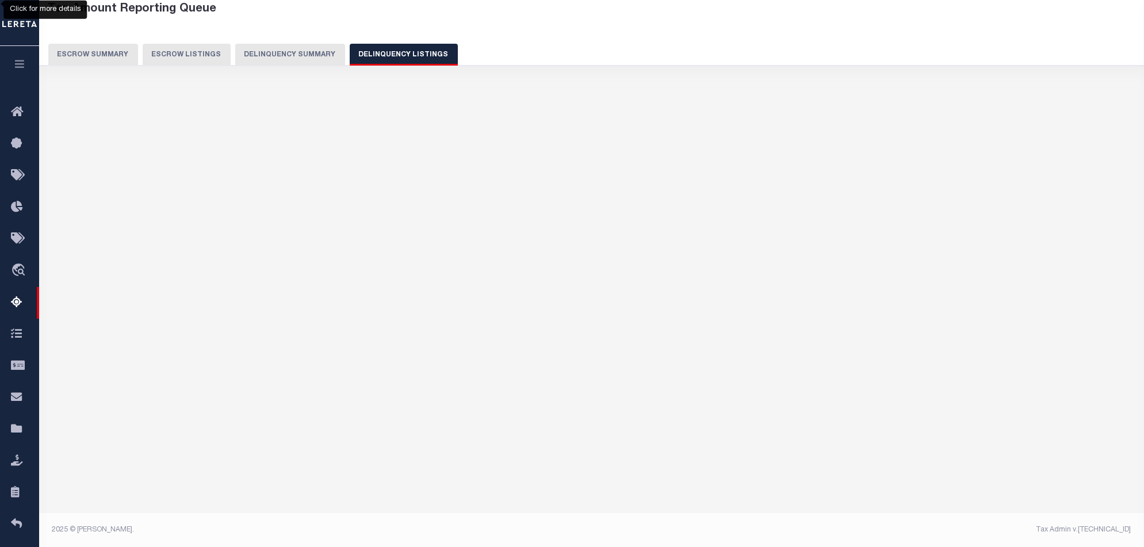
select select "100"
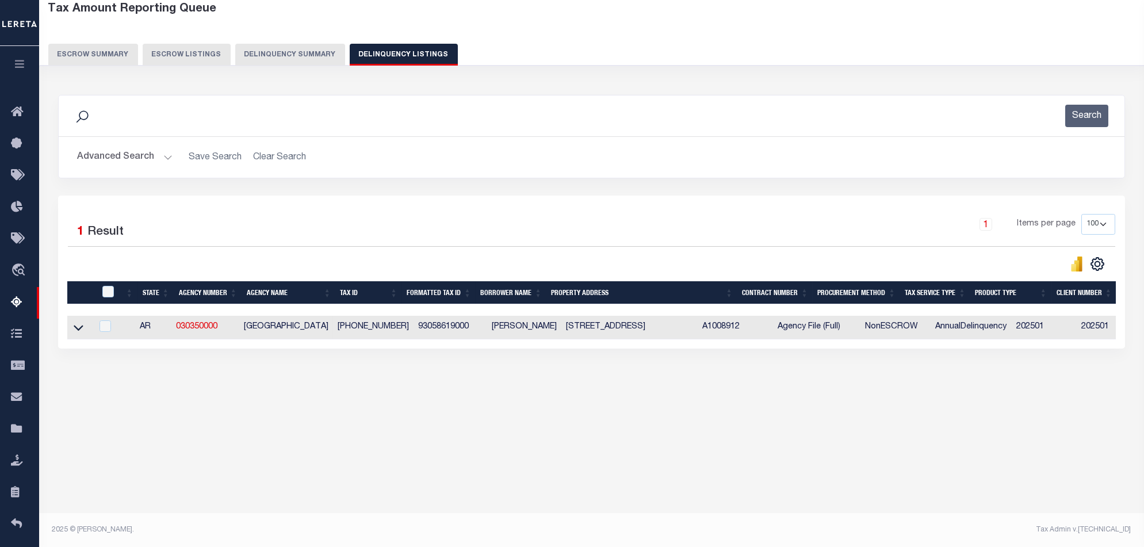
scroll to position [0, 0]
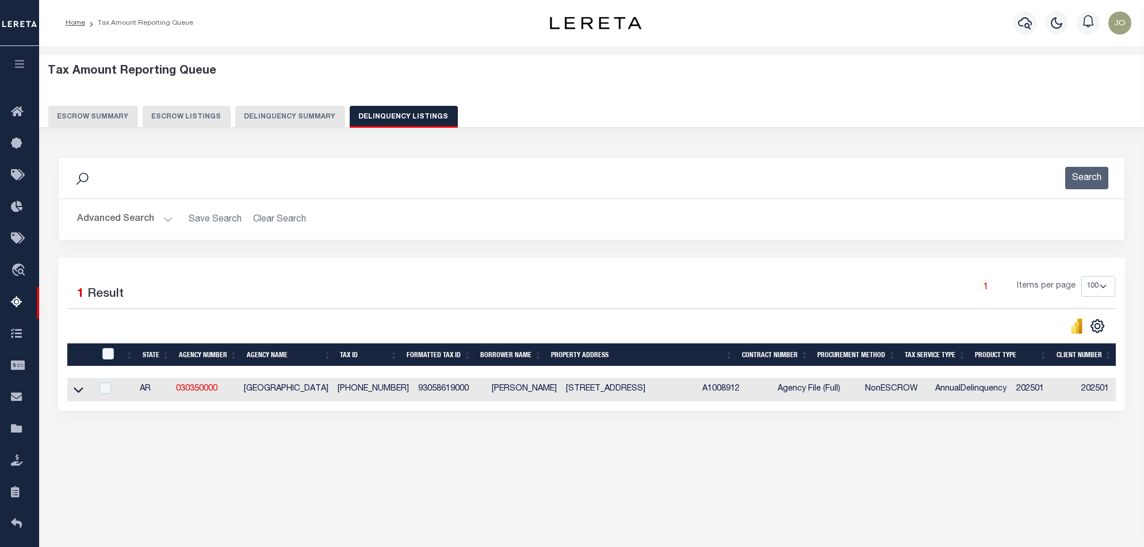
click at [291, 123] on button "Delinquency Summary" at bounding box center [290, 117] width 110 height 22
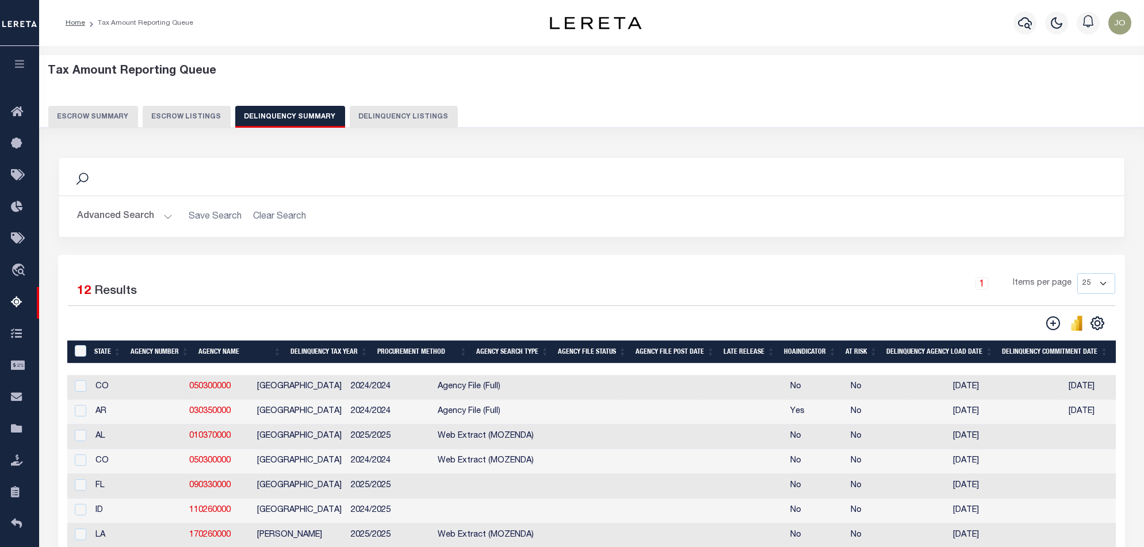
click at [72, 412] on div at bounding box center [79, 411] width 14 height 13
checkbox input "true"
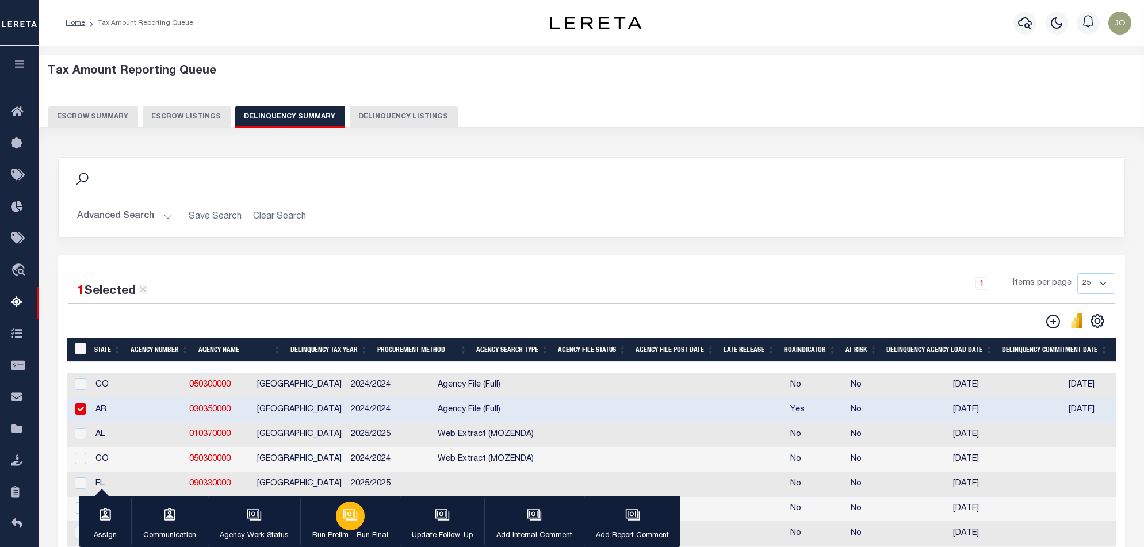
click at [356, 515] on icon "button" at bounding box center [350, 514] width 15 height 15
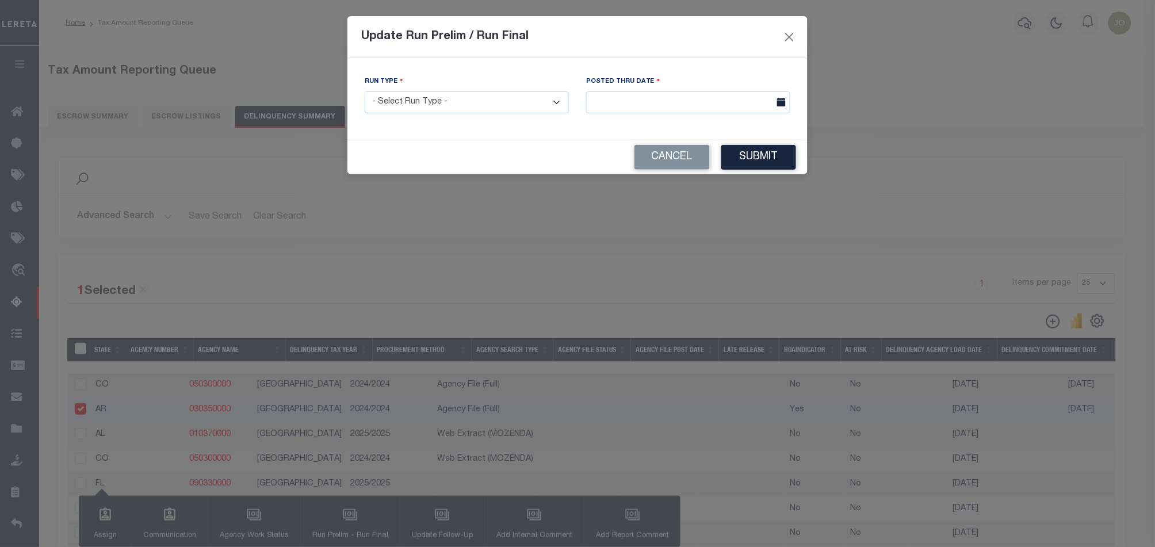
click at [498, 110] on select "- Select Run Type - Prelim Run Final Run" at bounding box center [467, 102] width 204 height 22
select select "F"
click at [365, 91] on select "- Select Run Type - Prelim Run Final Run" at bounding box center [467, 102] width 204 height 22
click at [755, 157] on button "Submit" at bounding box center [758, 157] width 75 height 25
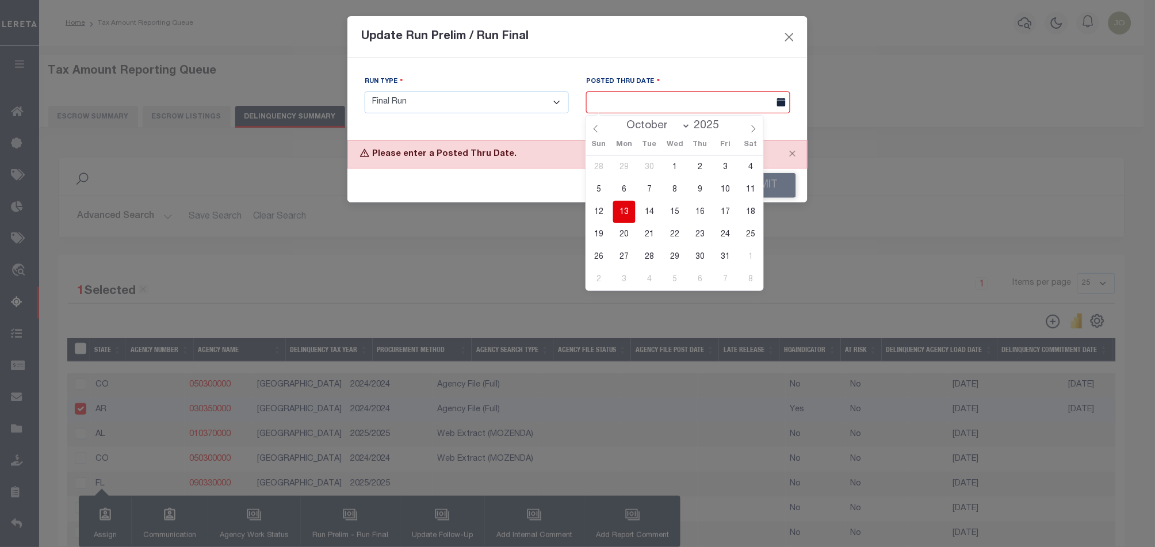
click at [699, 107] on input "text" at bounding box center [688, 102] width 204 height 22
click at [620, 217] on span "13" at bounding box center [624, 212] width 22 height 22
type input "[DATE]"
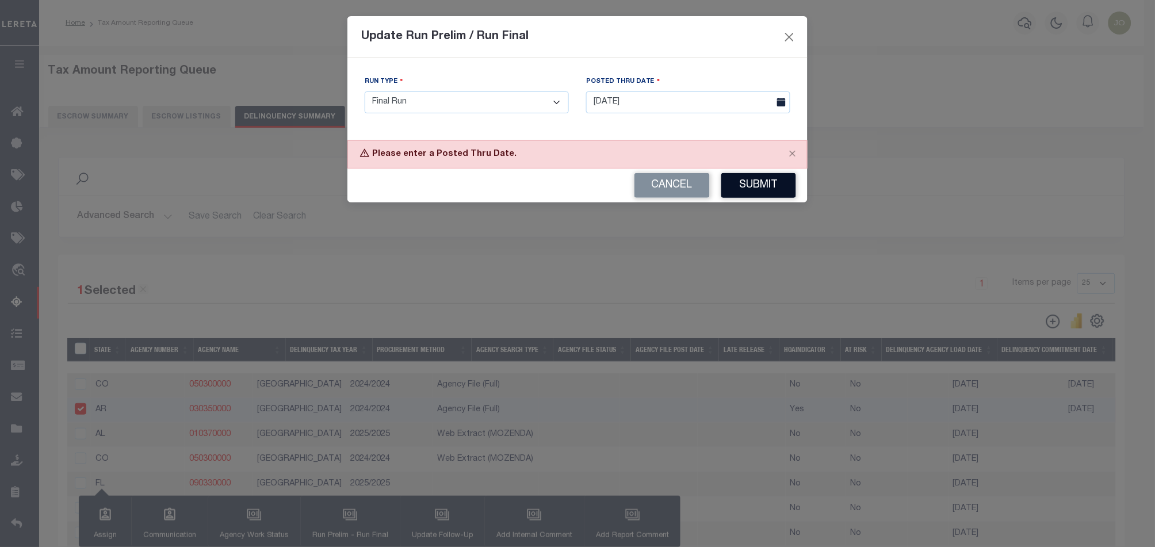
click at [747, 182] on button "Submit" at bounding box center [758, 185] width 75 height 25
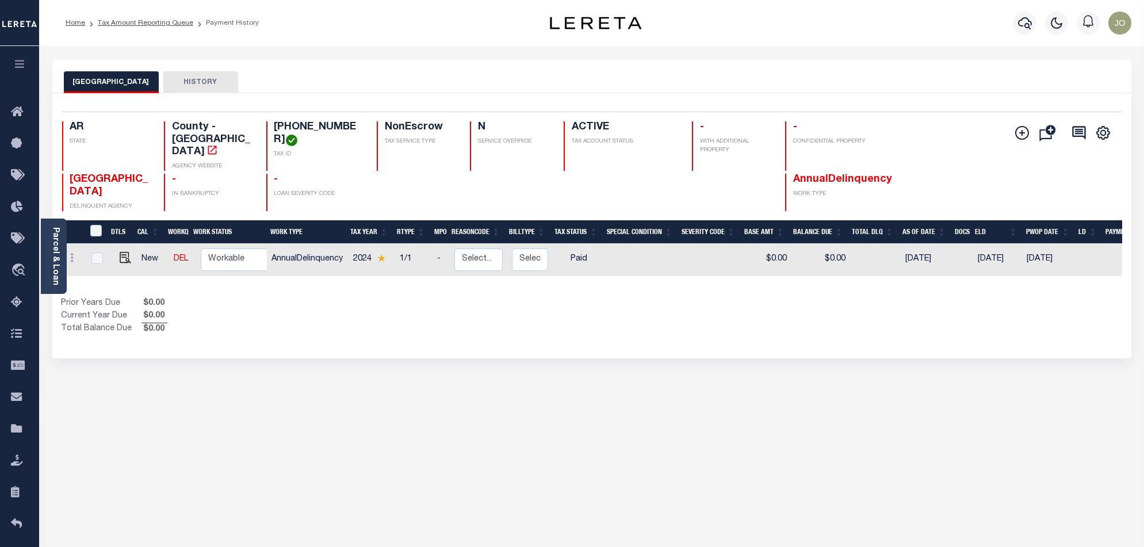
click at [1021, 123] on div "Add Installment Line Bad Parcel Request Check Create SNAP Batch Fees" at bounding box center [1050, 132] width 89 height 23
click at [1021, 126] on div "Add Installment Line Bad Parcel Request Check Fees" at bounding box center [1022, 133] width 14 height 14
click at [1021, 135] on icon "" at bounding box center [1022, 133] width 14 height 14
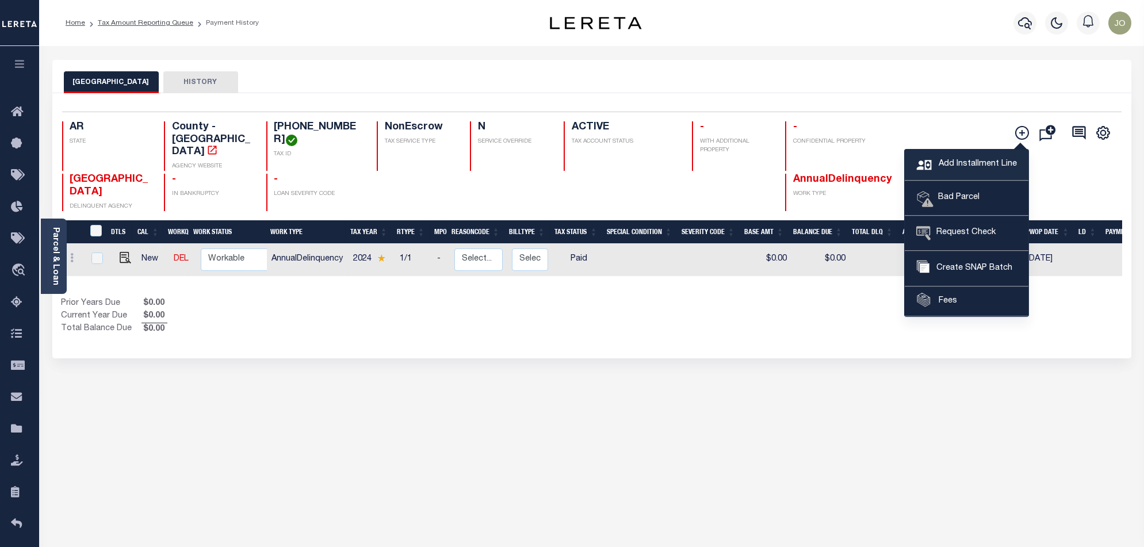
click at [966, 169] on span "Add Installment Line" at bounding box center [976, 164] width 81 height 13
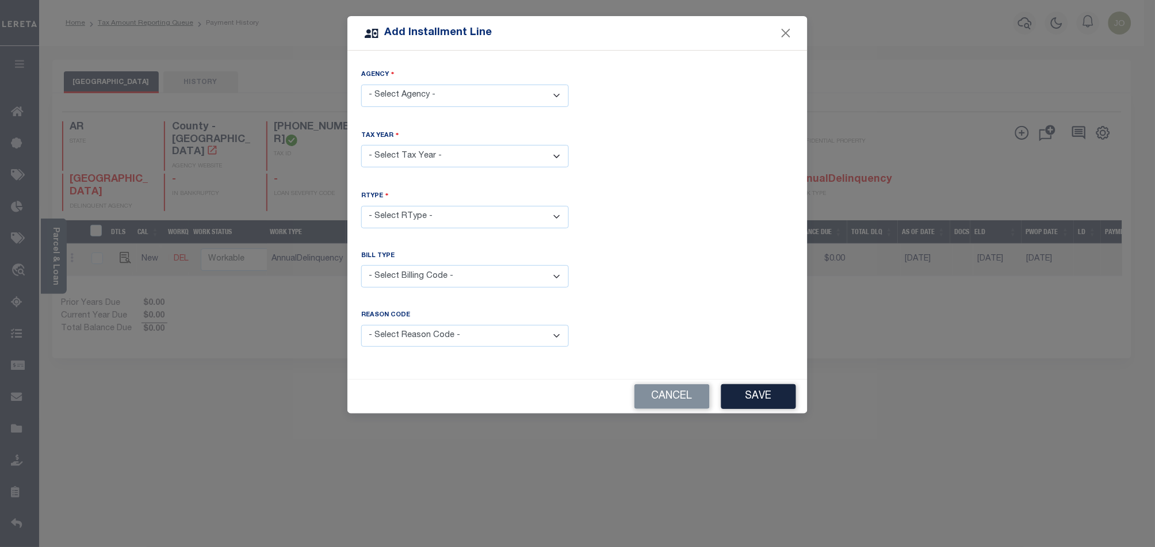
click at [468, 109] on div "Agency - Select Agency - JEFFERSON COUNTY - County" at bounding box center [465, 94] width 225 height 51
click at [466, 106] on div "Agency - Select Agency - JEFFERSON COUNTY - County" at bounding box center [465, 94] width 225 height 51
click at [448, 104] on select "- Select Agency - JEFFERSON COUNTY - County" at bounding box center [465, 96] width 208 height 22
select select "506900000"
click at [361, 85] on select "- Select Agency - JEFFERSON COUNTY - County" at bounding box center [465, 96] width 208 height 22
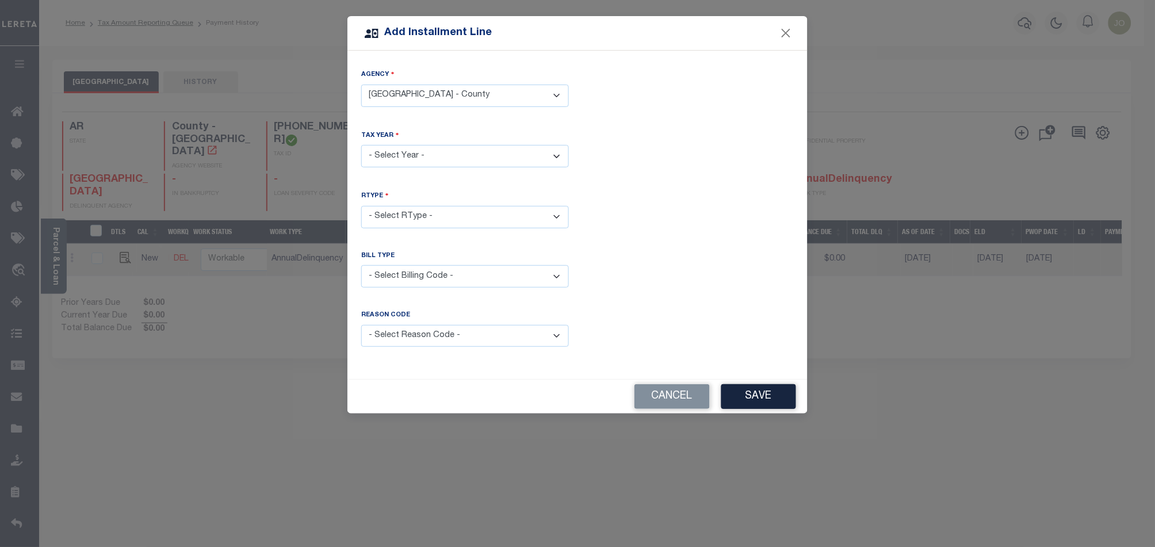
click at [444, 150] on select "- Select Year - 2005 2006 2007 2008 2009 2010 2011 2012 2013 2014 2015 2016 201…" at bounding box center [465, 156] width 208 height 22
select select "2023"
click at [361, 145] on select "- Select Year - 2005 2006 2007 2008 2009 2010 2011 2012 2013 2014 2015 2016 201…" at bounding box center [465, 156] width 208 height 22
click at [459, 216] on select "- Select RType - 1/1" at bounding box center [465, 217] width 208 height 22
select select "0"
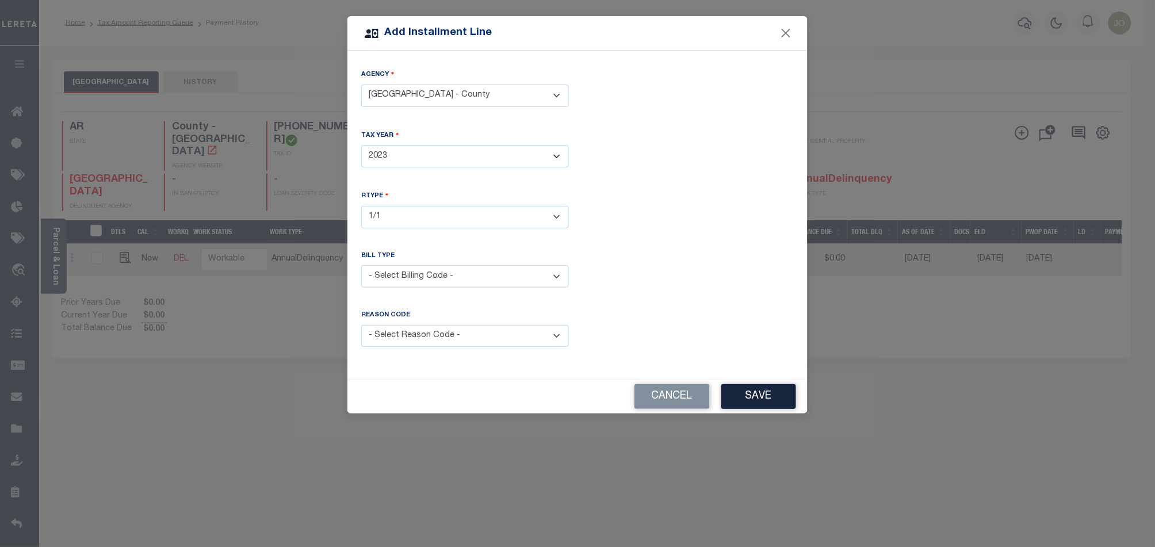
click at [361, 206] on select "- Select RType - 1/1" at bounding box center [465, 217] width 208 height 22
click at [452, 279] on select "- Select Billing Code - Regular Delinquent Supplemental Corrected/Adjusted Bill…" at bounding box center [465, 276] width 208 height 22
drag, startPoint x: 627, startPoint y: 167, endPoint x: 631, endPoint y: 174, distance: 7.5
click at [631, 174] on div "Tax Year - Select Year - 2005 2006 2007 2008 2009 2010 2011 2012 2013 2014 2015…" at bounding box center [578, 158] width 450 height 56
click at [758, 391] on button "Save" at bounding box center [758, 396] width 75 height 25
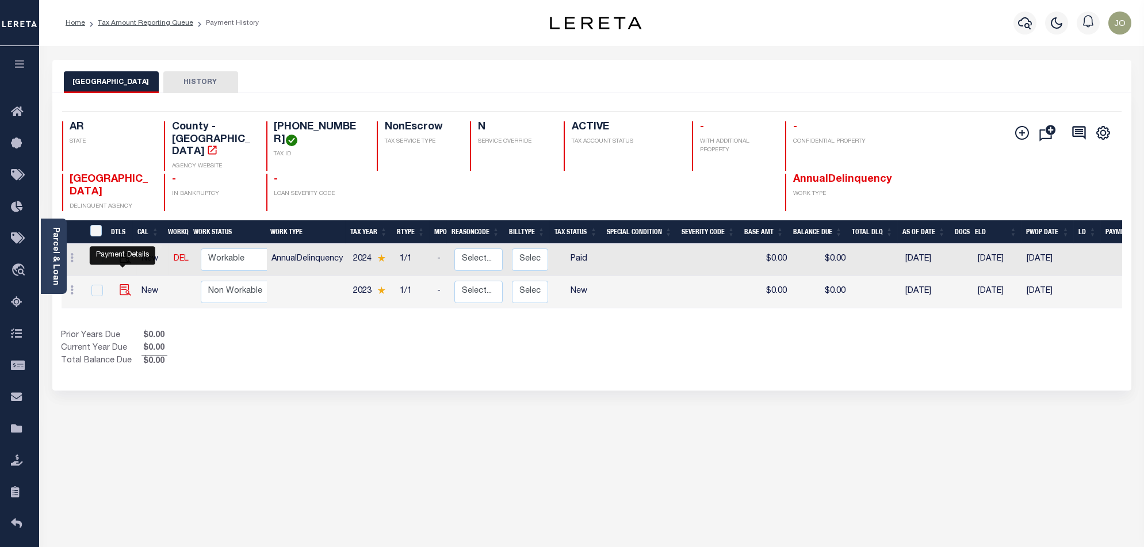
click at [120, 284] on img at bounding box center [126, 290] width 12 height 12
checkbox input "true"
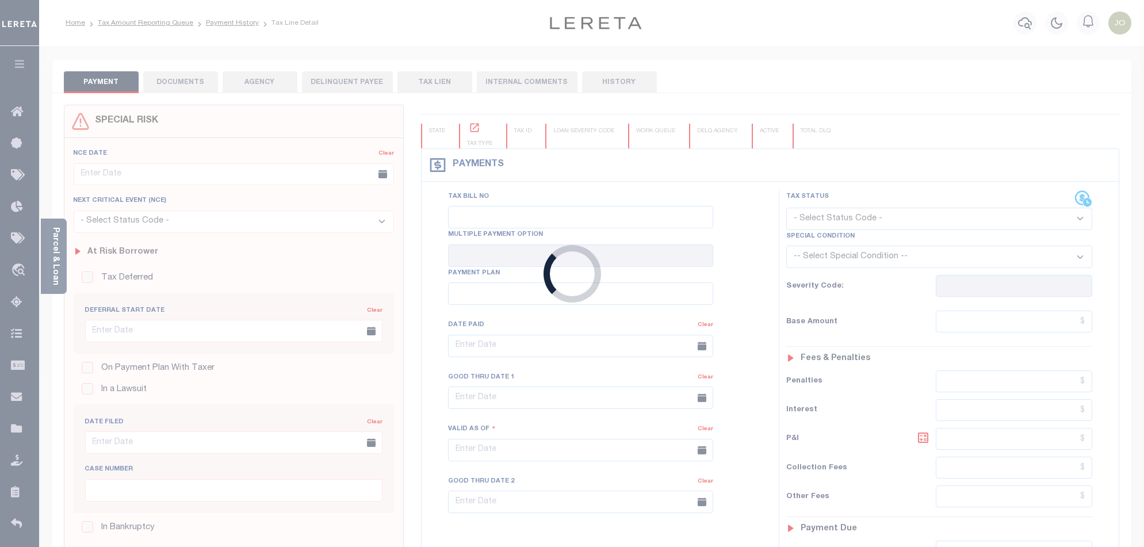
checkbox input "false"
type input "10/14/2025"
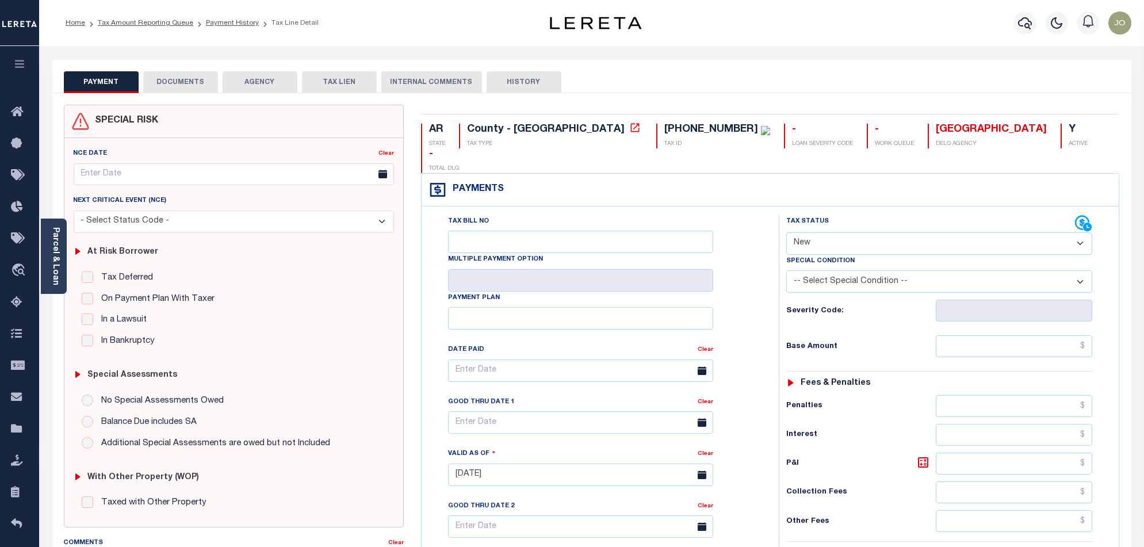
click at [925, 232] on select "- Select Status Code - Open Due/Unpaid Paid Incomplete No Tax Due Internal Refu…" at bounding box center [939, 243] width 306 height 22
select select "DUE"
click at [786, 232] on select "- Select Status Code - Open Due/Unpaid Paid Incomplete No Tax Due Internal Refu…" at bounding box center [939, 243] width 306 height 22
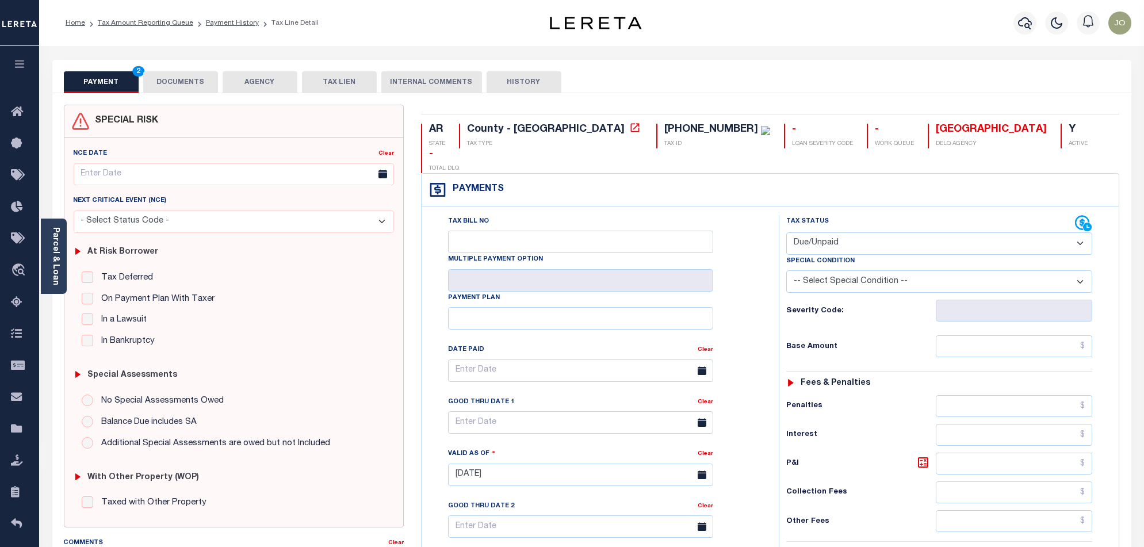
type input "[DATE]"
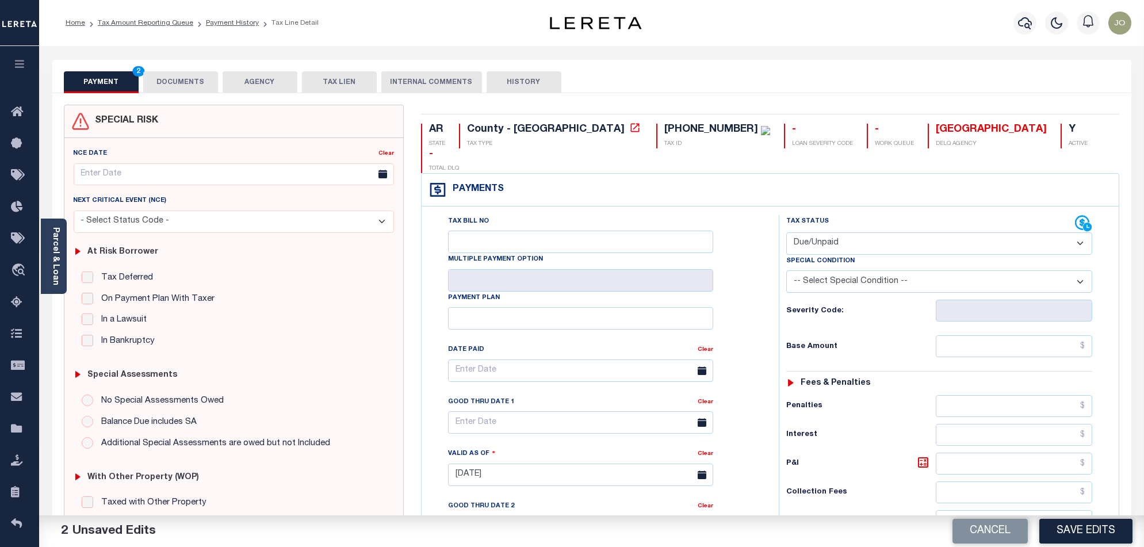
click at [895, 270] on select "-- Select Special Condition -- 3RD PARTY TAX LIEN AGENCY TAX LIEN (A.K.A Inside…" at bounding box center [939, 281] width 306 height 22
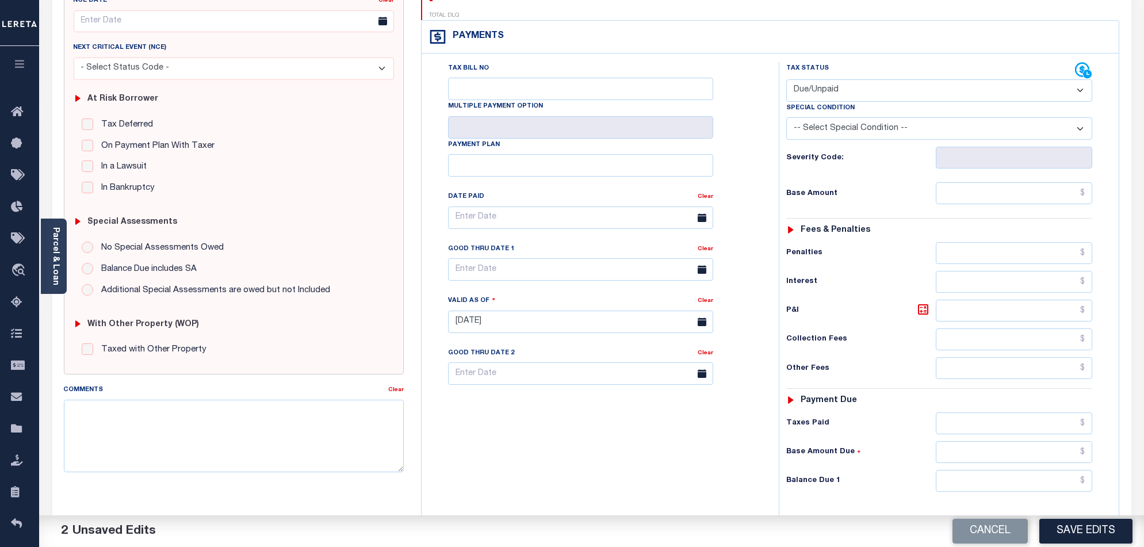
scroll to position [299, 0]
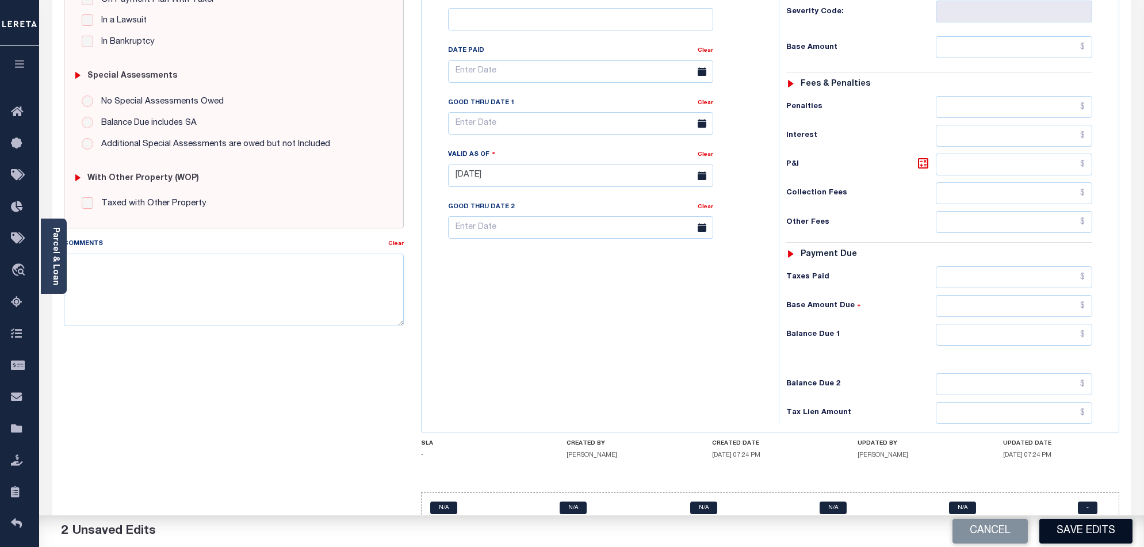
click at [1079, 539] on button "Save Edits" at bounding box center [1086, 531] width 93 height 25
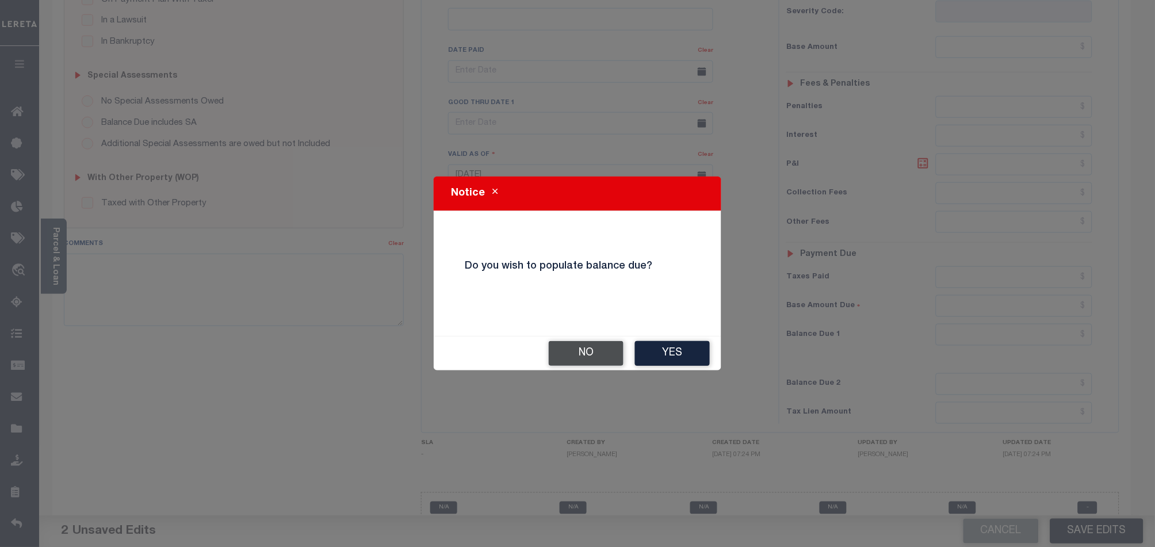
click at [608, 360] on button "No" at bounding box center [586, 353] width 75 height 25
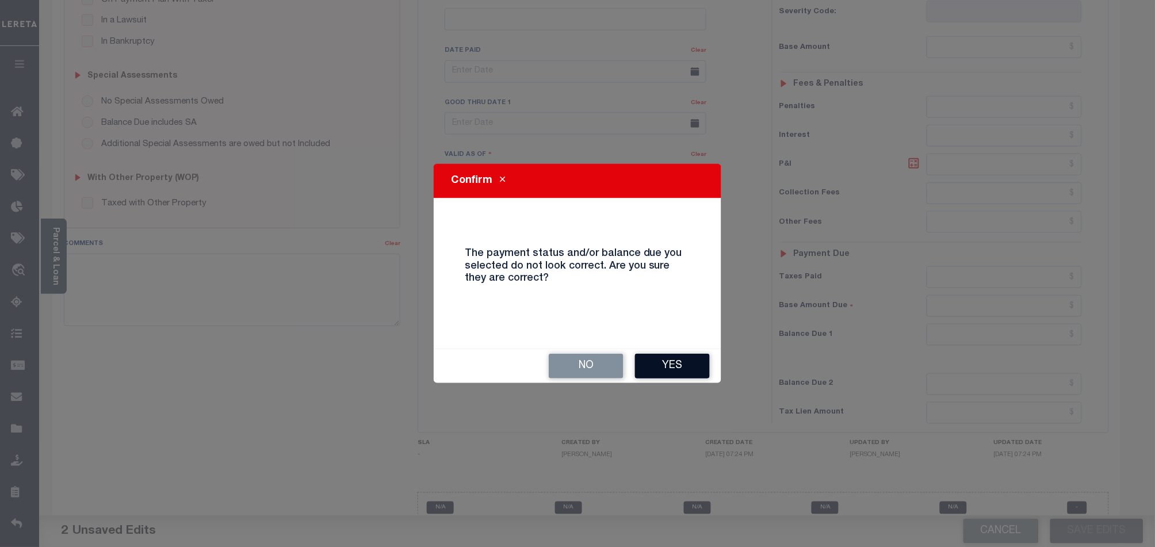
click at [673, 365] on button "Yes" at bounding box center [672, 366] width 75 height 25
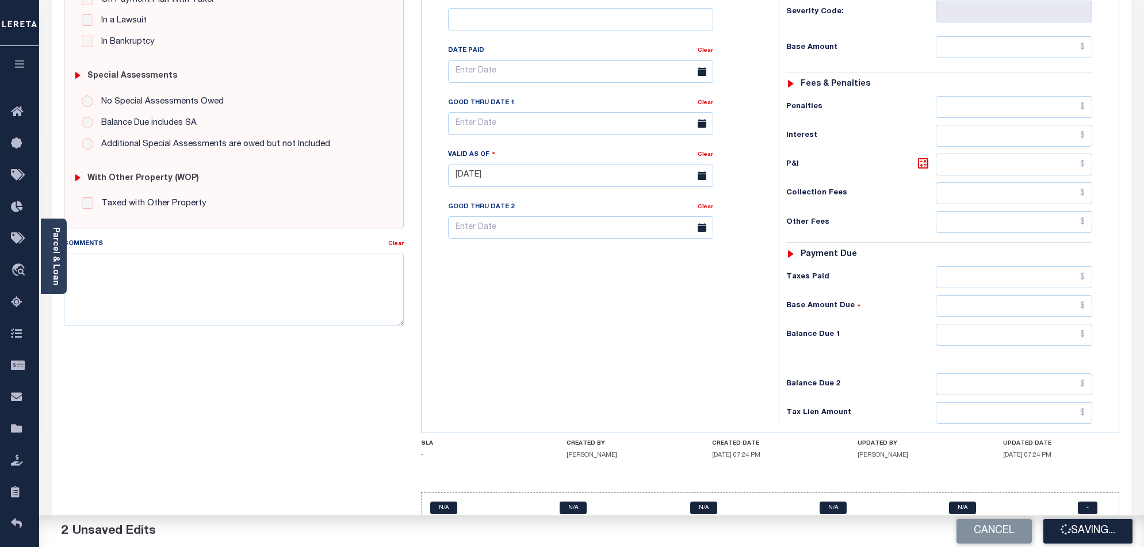
checkbox input "false"
